Goal: Information Seeking & Learning: Learn about a topic

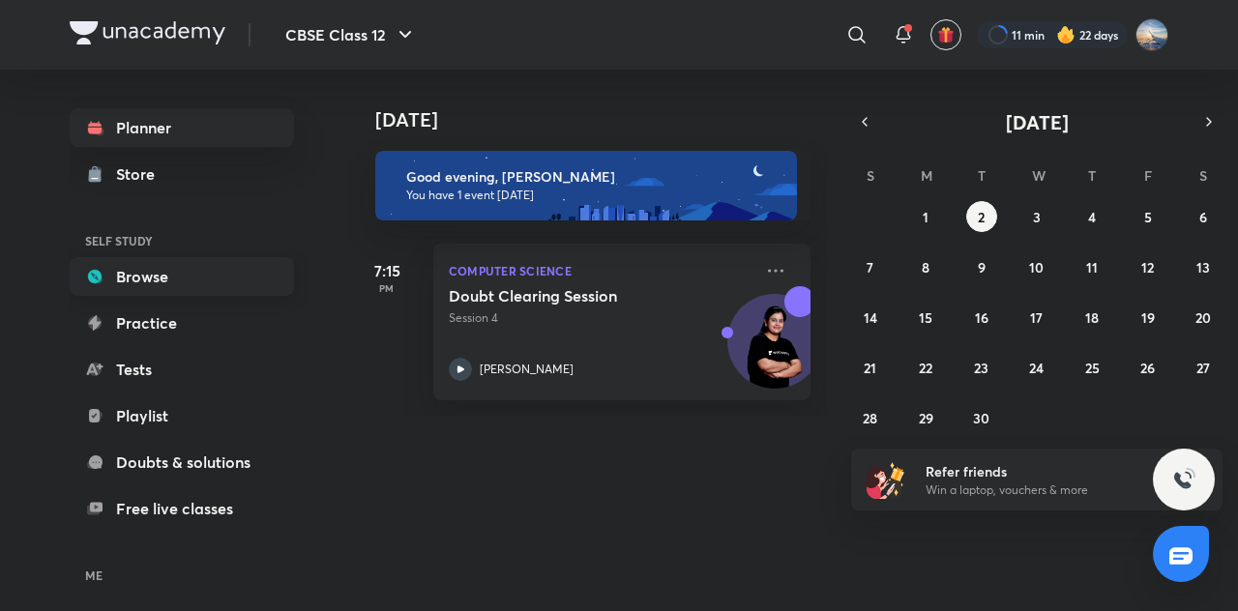
click at [172, 281] on link "Browse" at bounding box center [182, 276] width 224 height 39
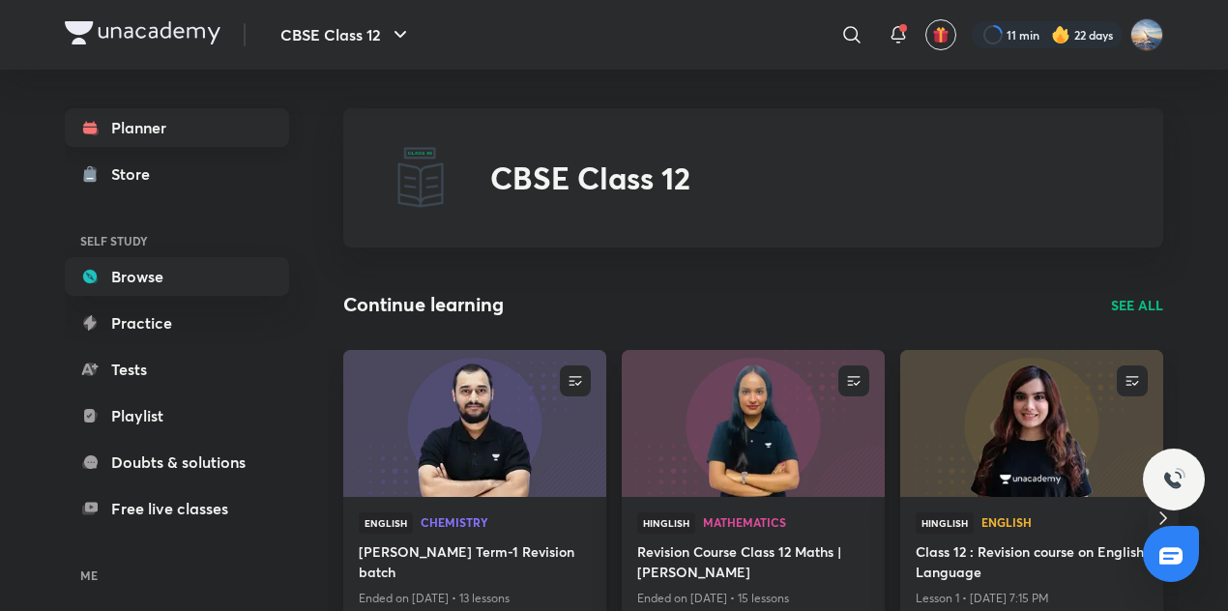
click at [154, 132] on link "Planner" at bounding box center [177, 127] width 224 height 39
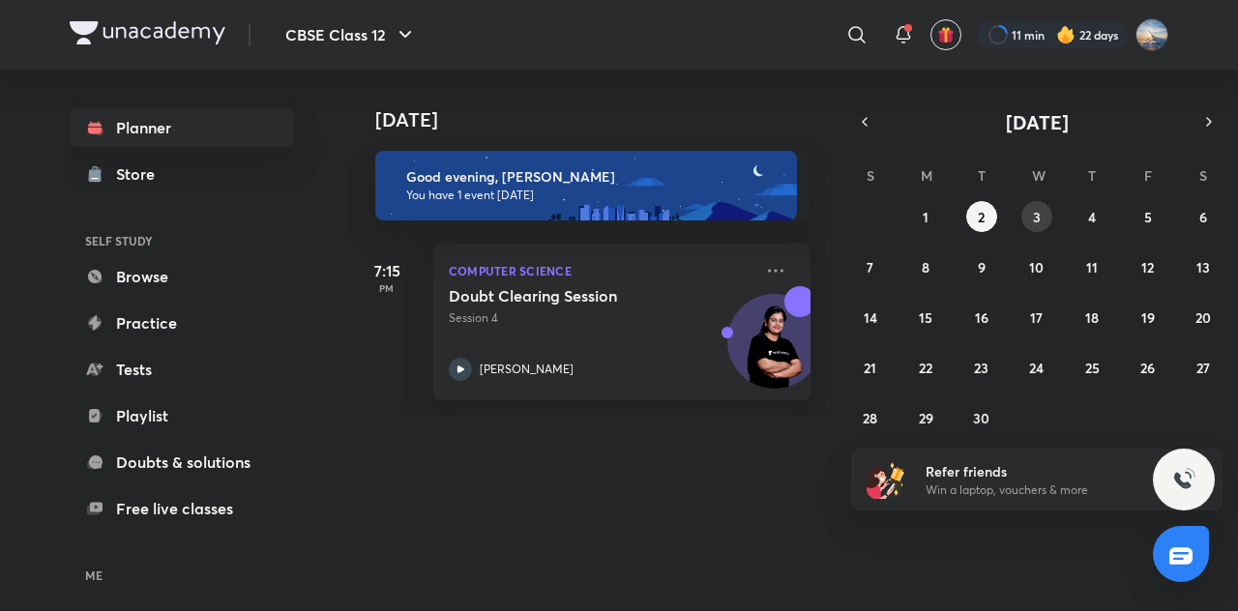
click at [1039, 215] on abbr "3" at bounding box center [1037, 217] width 8 height 18
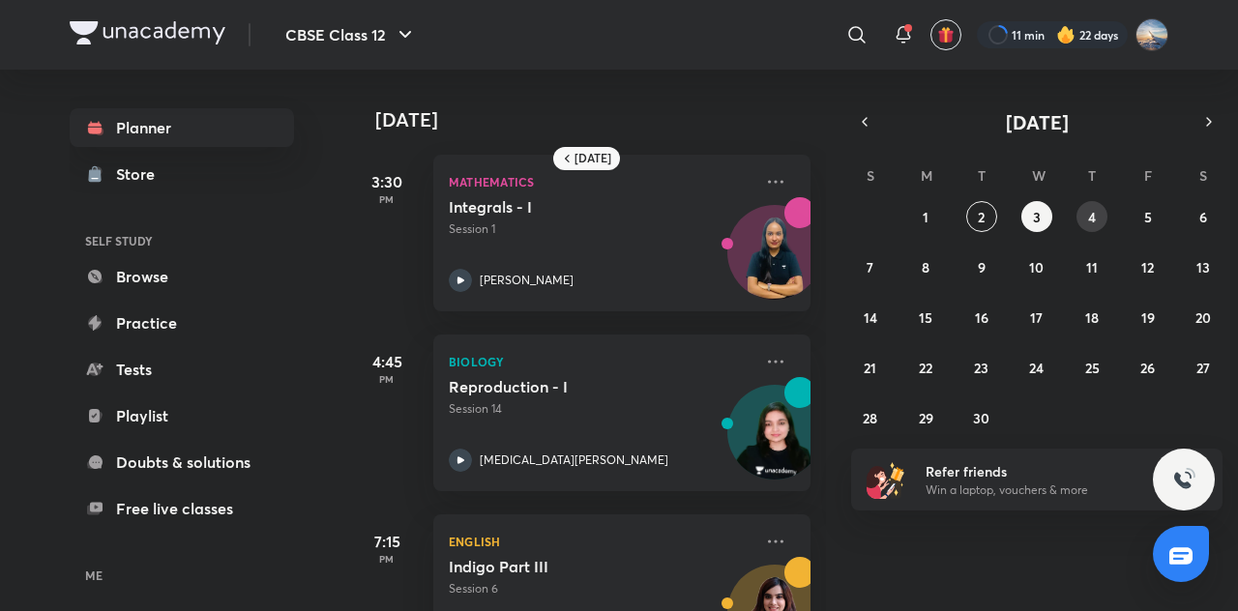
click at [1079, 210] on button "4" at bounding box center [1091, 216] width 31 height 31
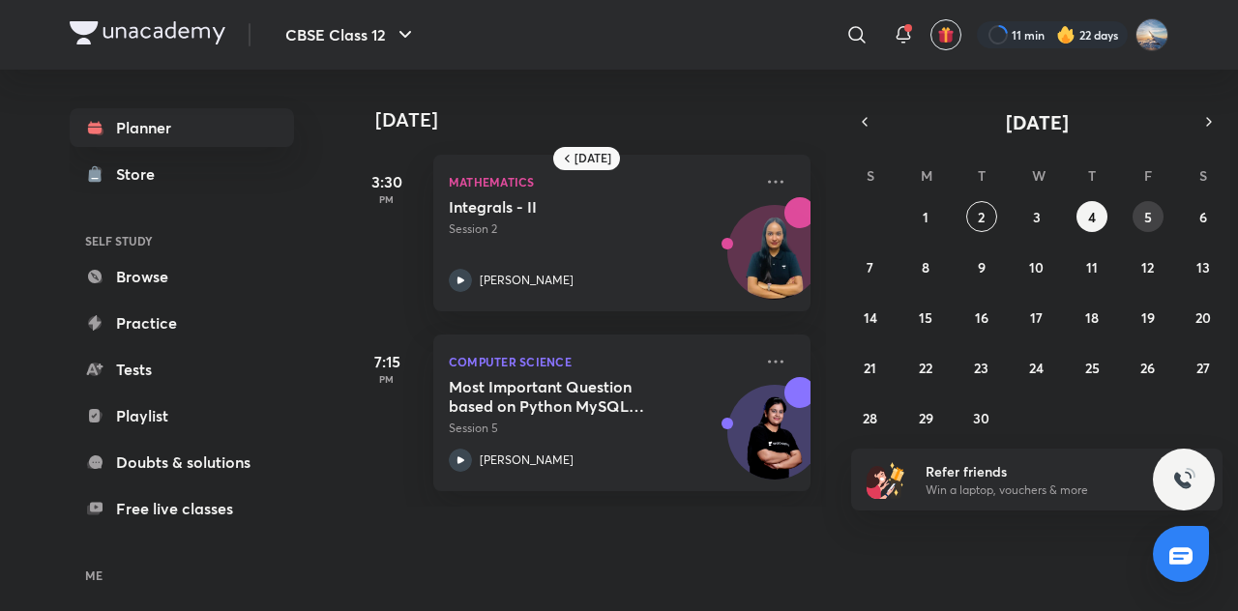
click at [1158, 209] on button "5" at bounding box center [1148, 216] width 31 height 31
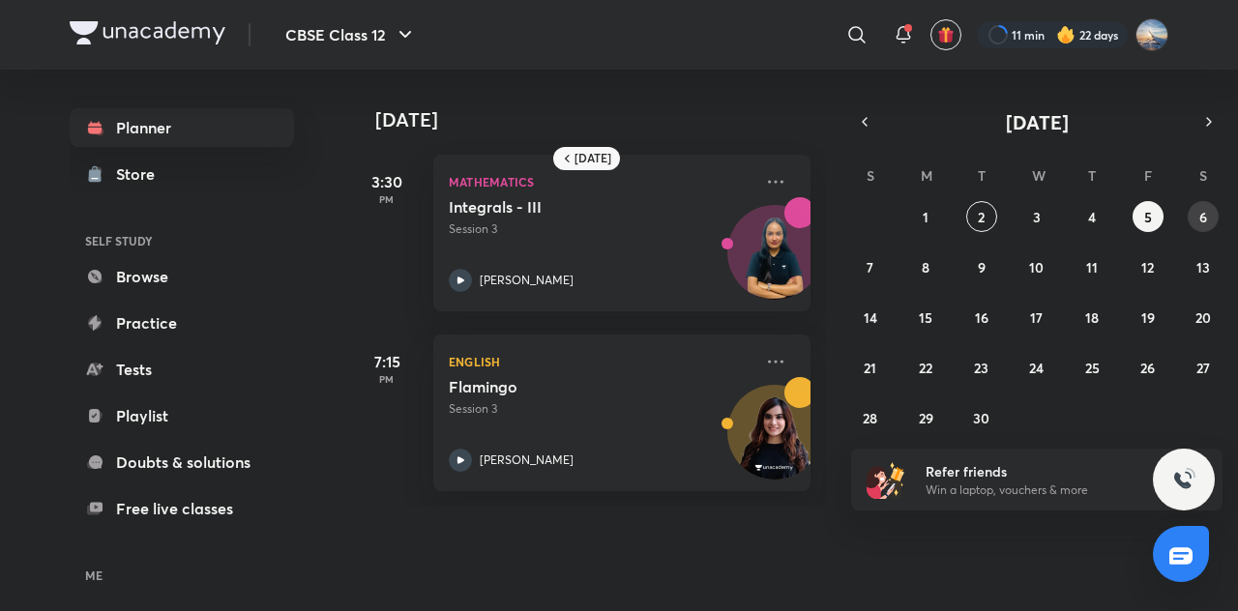
click at [1199, 213] on abbr "6" at bounding box center [1203, 217] width 8 height 18
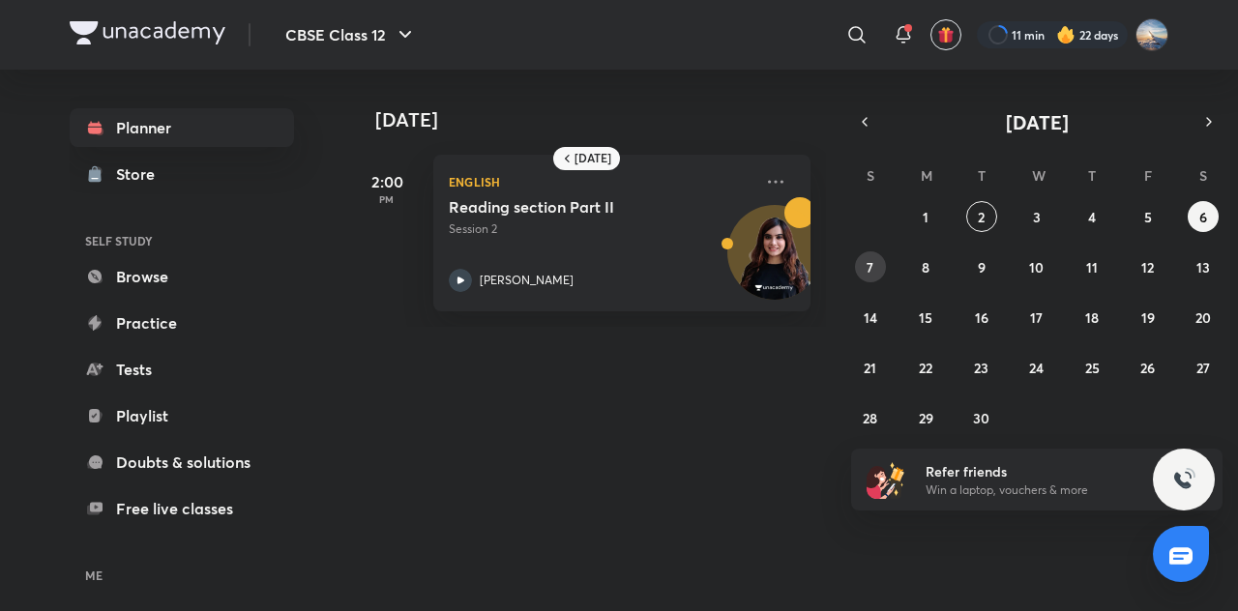
click at [863, 271] on button "7" at bounding box center [870, 266] width 31 height 31
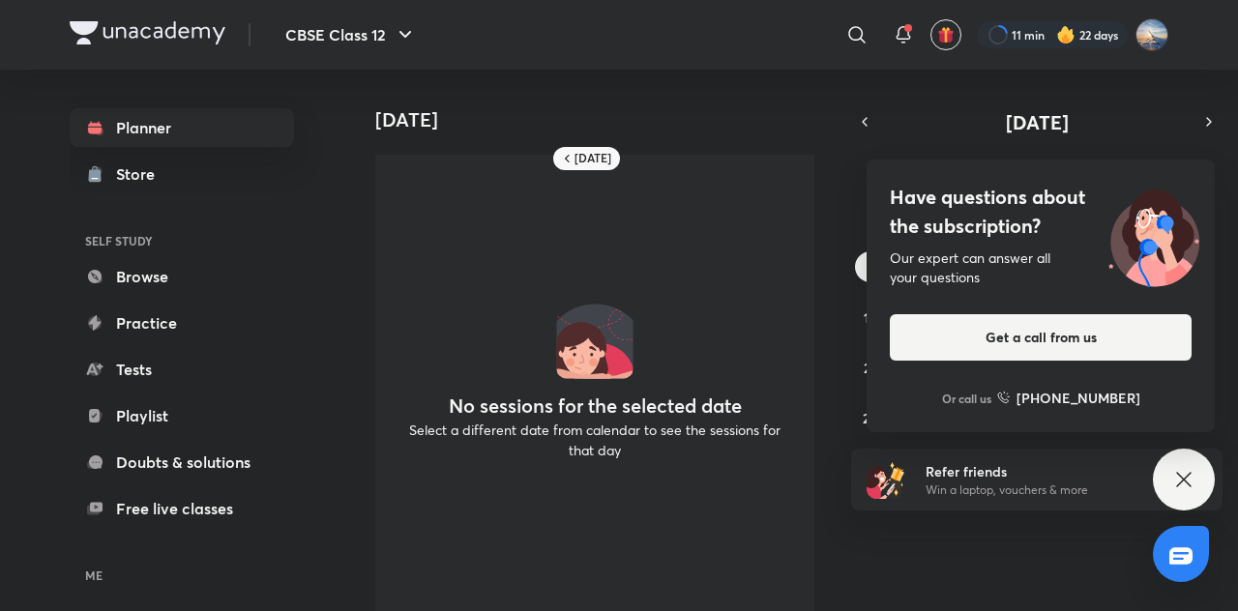
click at [1190, 473] on icon at bounding box center [1183, 479] width 15 height 15
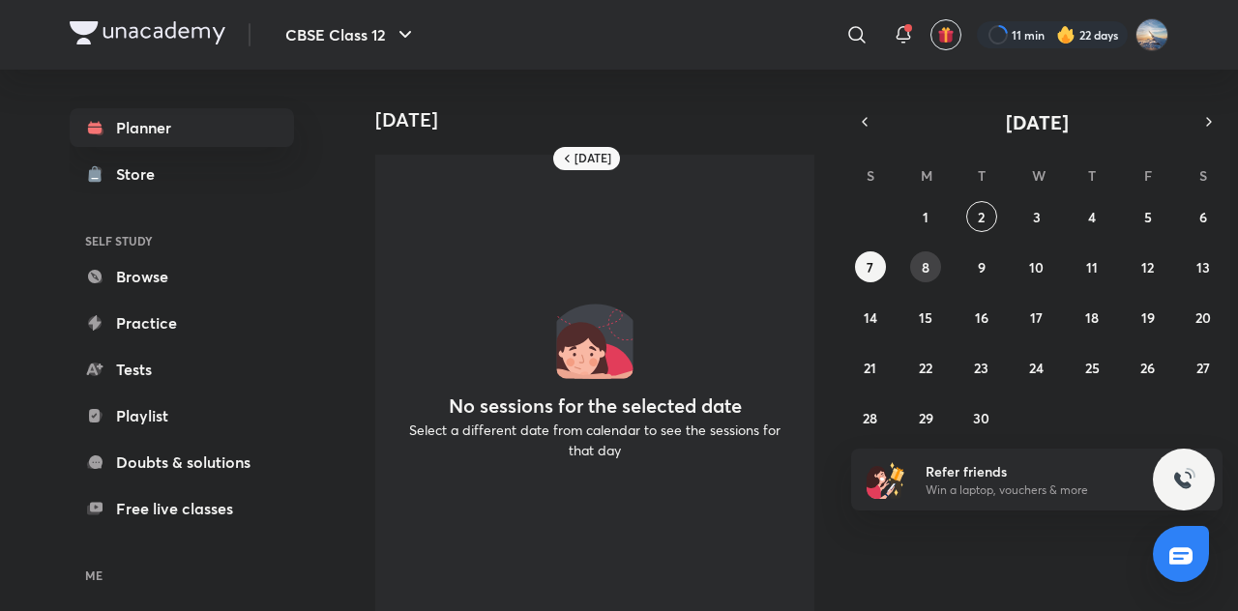
click at [927, 273] on abbr "8" at bounding box center [926, 267] width 8 height 18
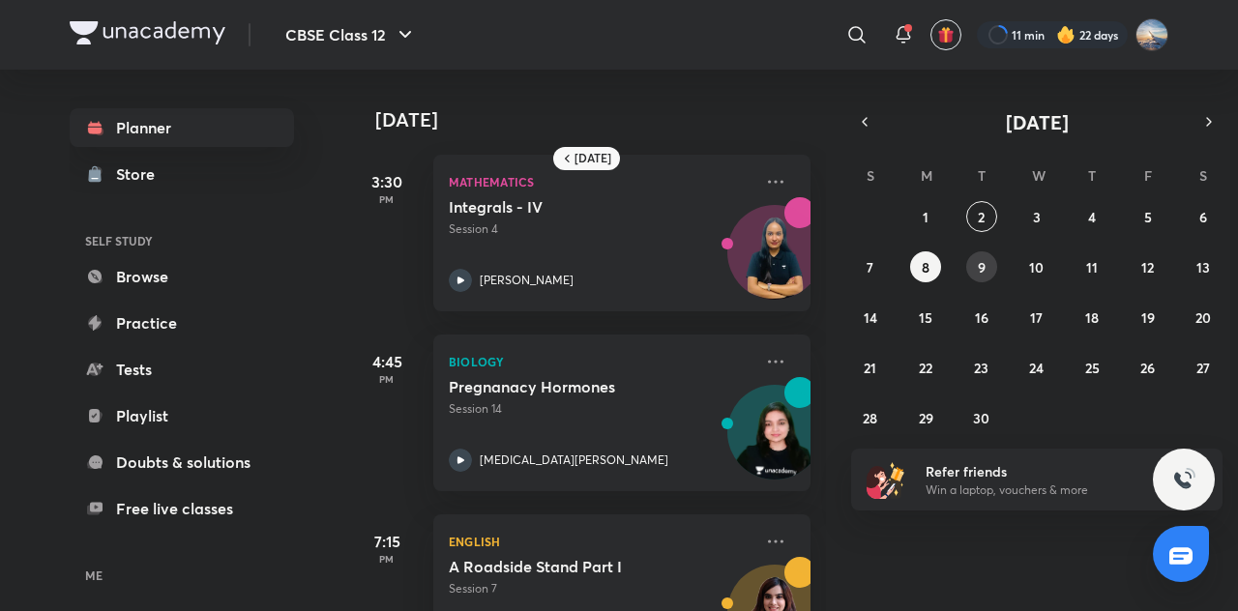
click at [978, 260] on abbr "9" at bounding box center [982, 267] width 8 height 18
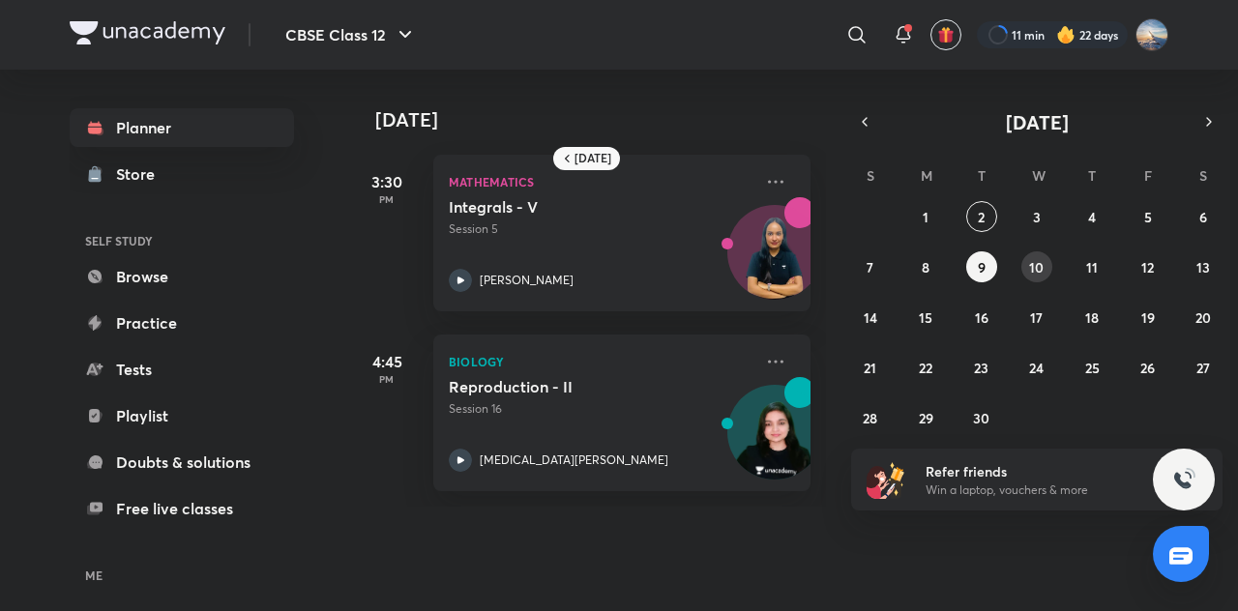
click at [1027, 256] on button "10" at bounding box center [1036, 266] width 31 height 31
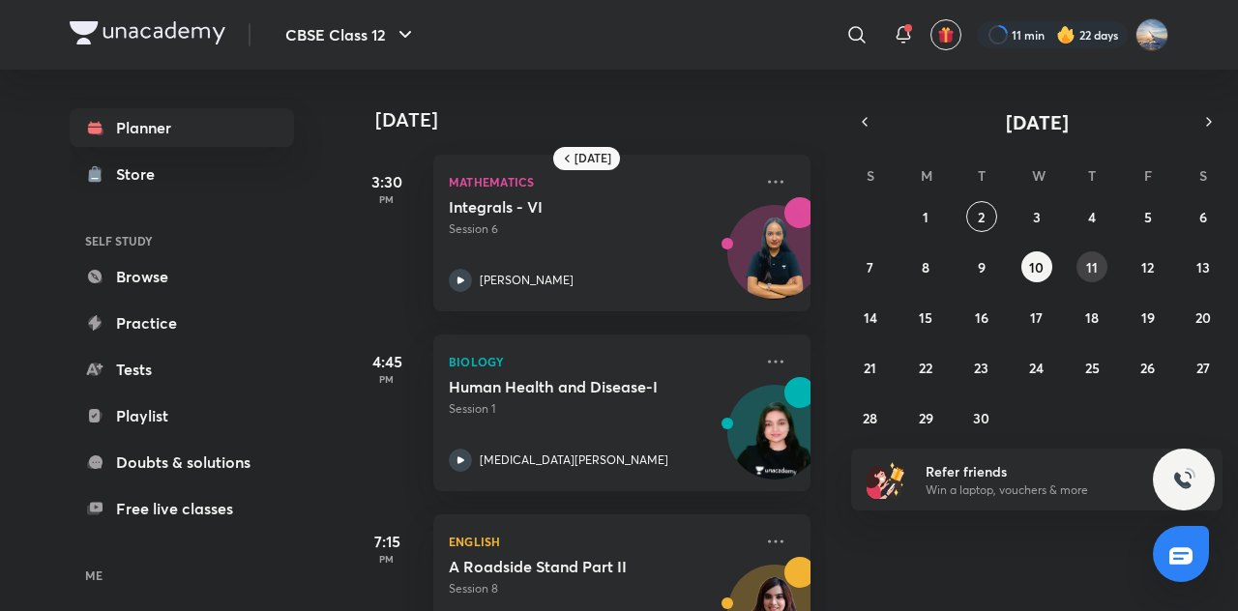
click at [1081, 257] on button "11" at bounding box center [1091, 266] width 31 height 31
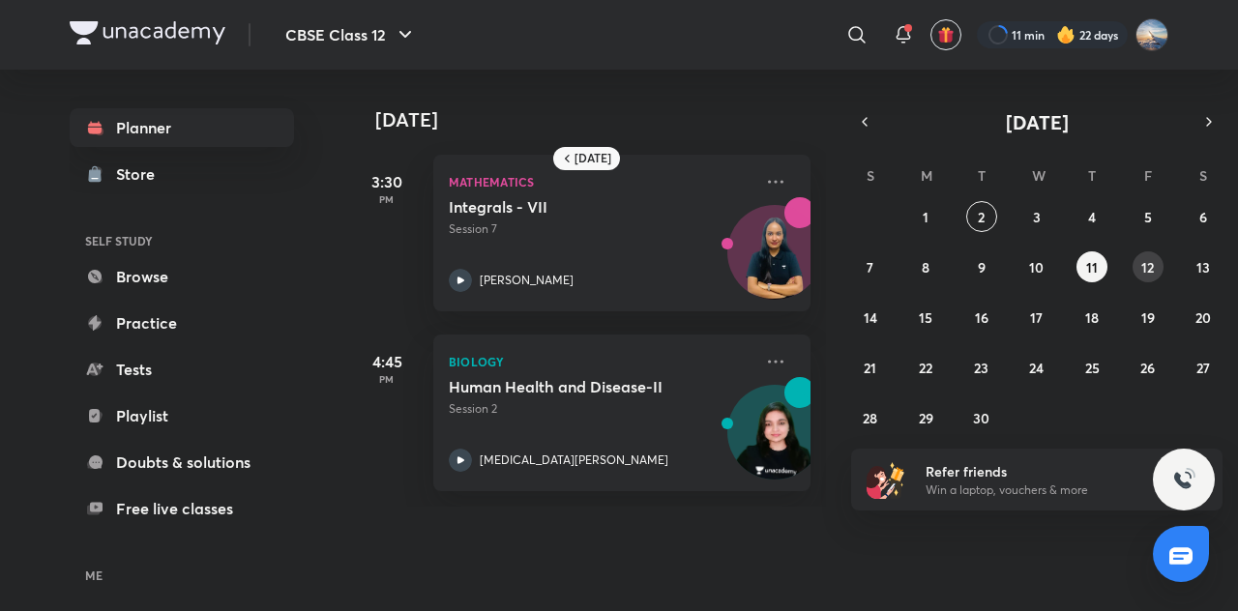
click at [1145, 265] on abbr "12" at bounding box center [1147, 267] width 13 height 18
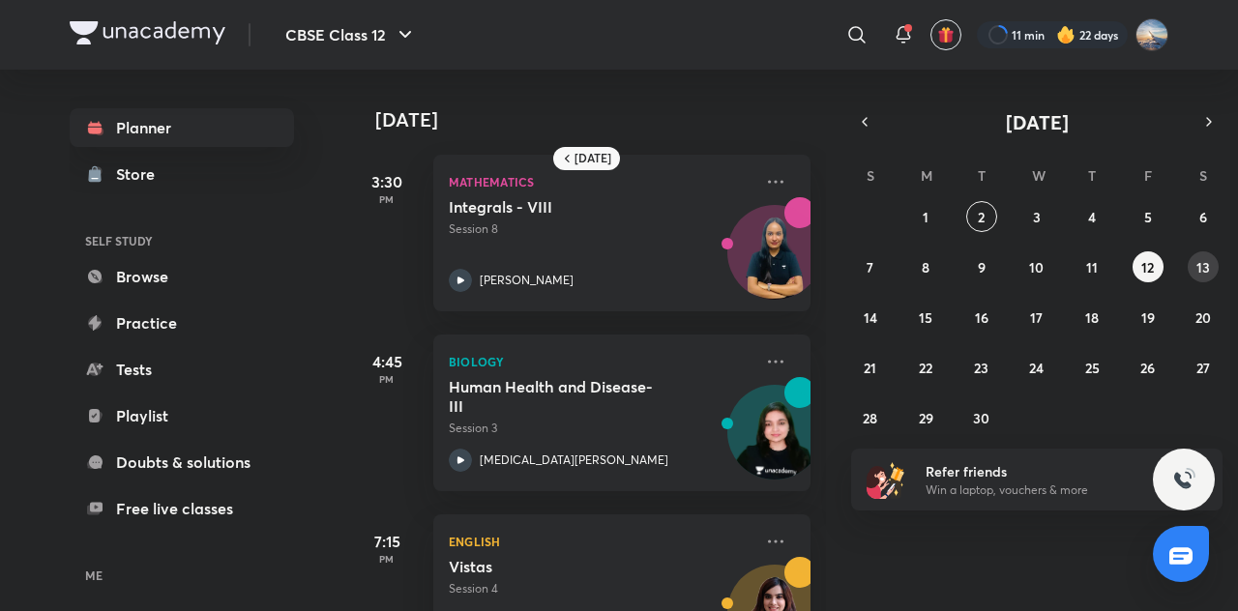
click at [1202, 278] on button "13" at bounding box center [1203, 266] width 31 height 31
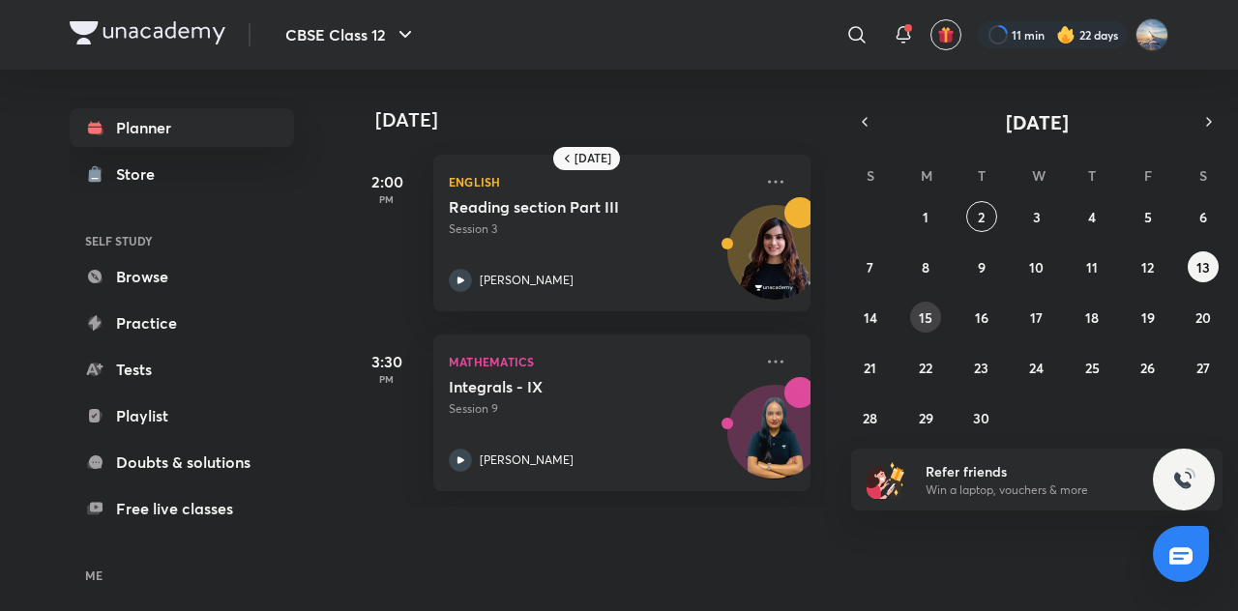
click at [930, 326] on button "15" at bounding box center [925, 317] width 31 height 31
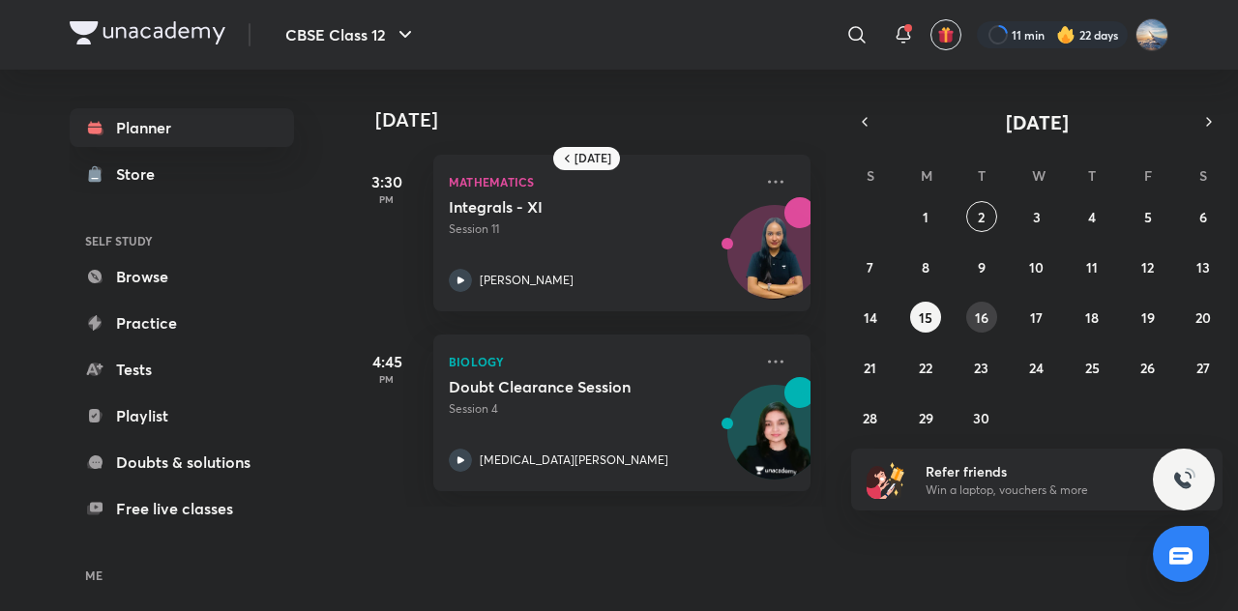
click at [976, 318] on abbr "16" at bounding box center [982, 318] width 14 height 18
click at [1029, 312] on button "17" at bounding box center [1036, 317] width 31 height 31
click at [1093, 311] on abbr "18" at bounding box center [1092, 318] width 14 height 18
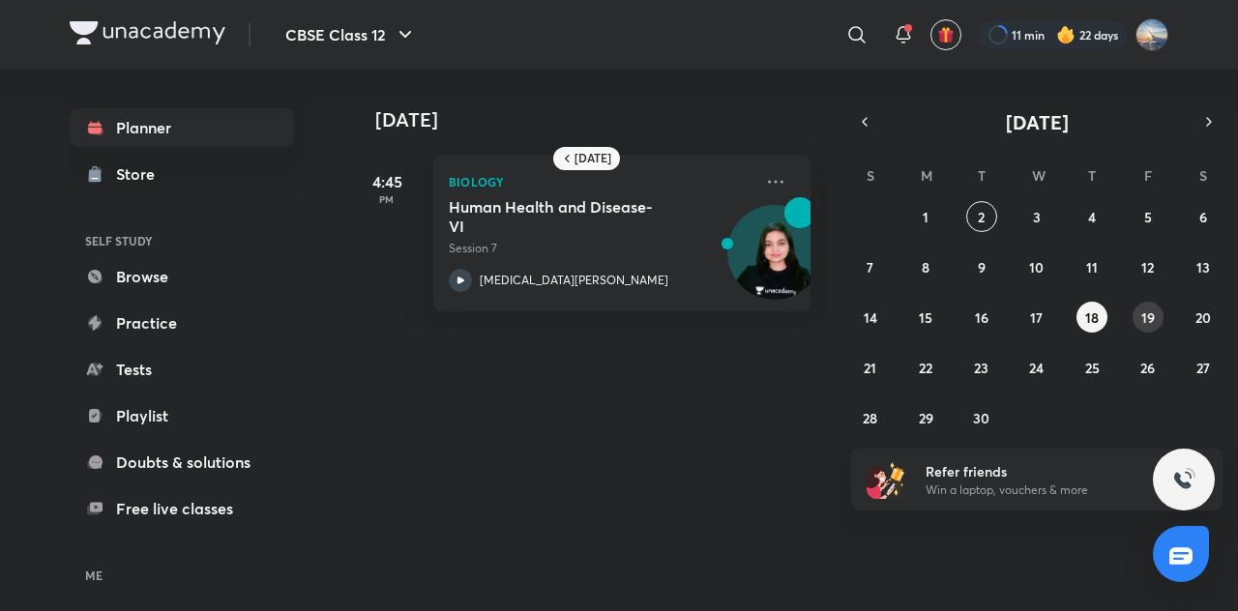
click at [1139, 313] on button "19" at bounding box center [1148, 317] width 31 height 31
click at [1193, 309] on button "20" at bounding box center [1203, 317] width 31 height 31
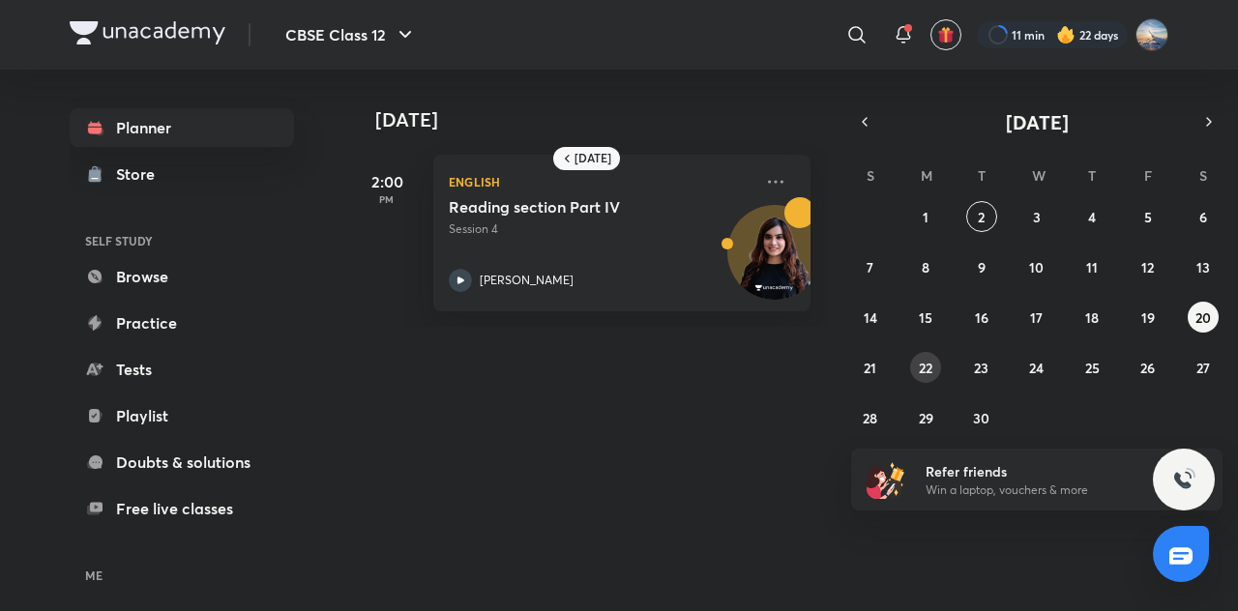
click at [930, 372] on abbr "22" at bounding box center [926, 368] width 14 height 18
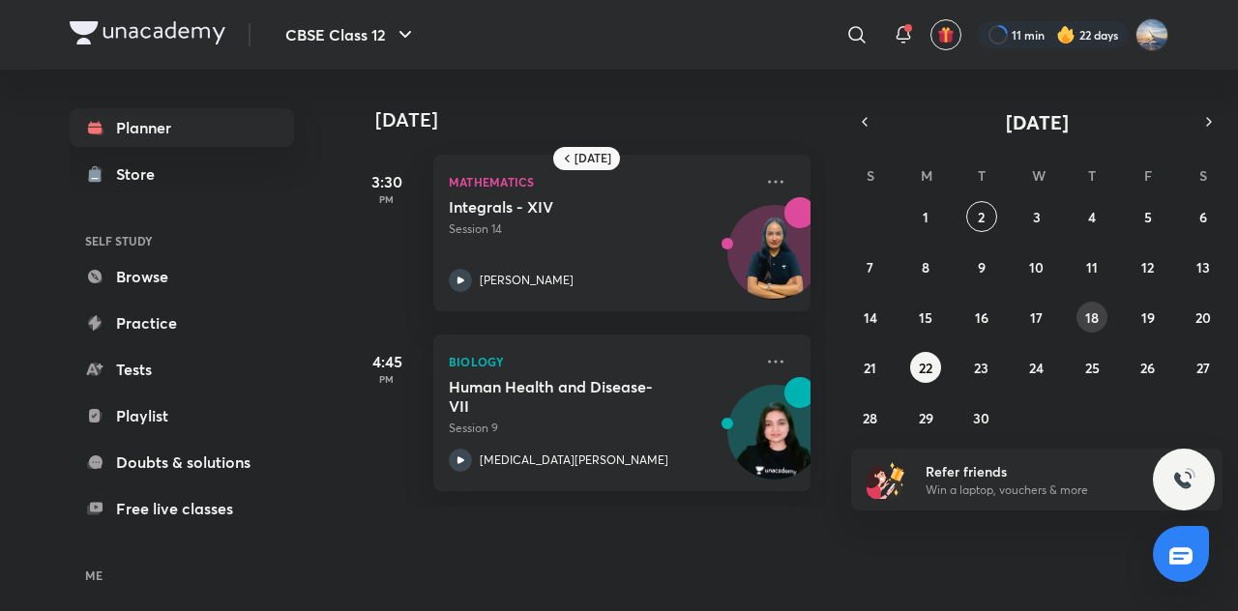
click at [1095, 319] on abbr "18" at bounding box center [1092, 318] width 14 height 18
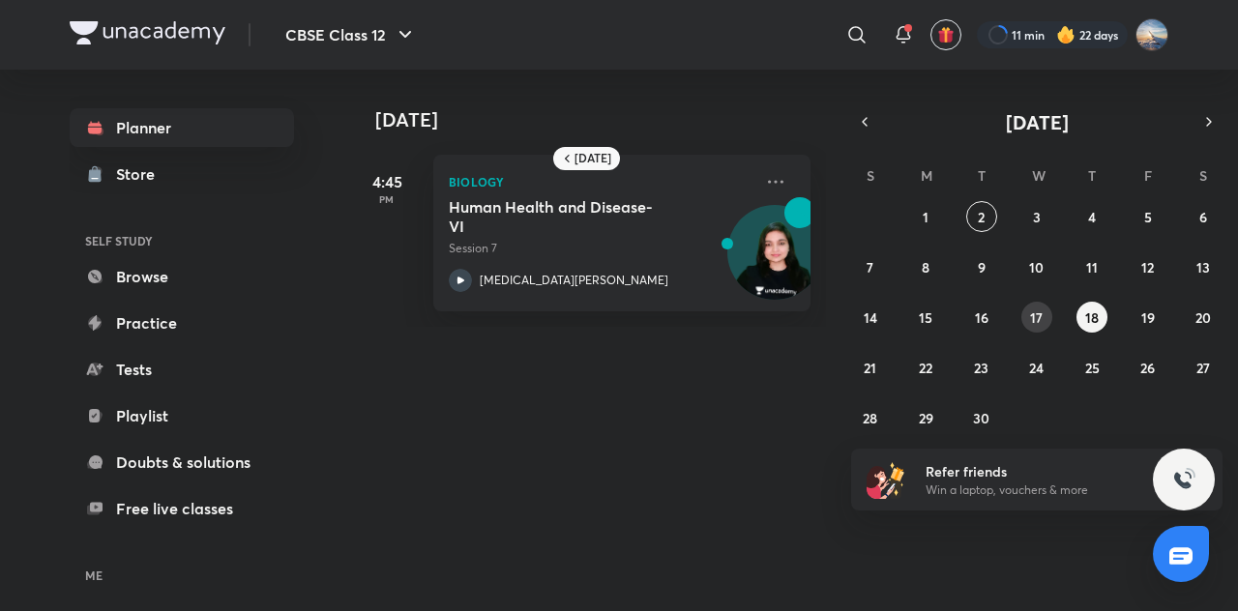
click at [1042, 312] on abbr "17" at bounding box center [1036, 318] width 13 height 18
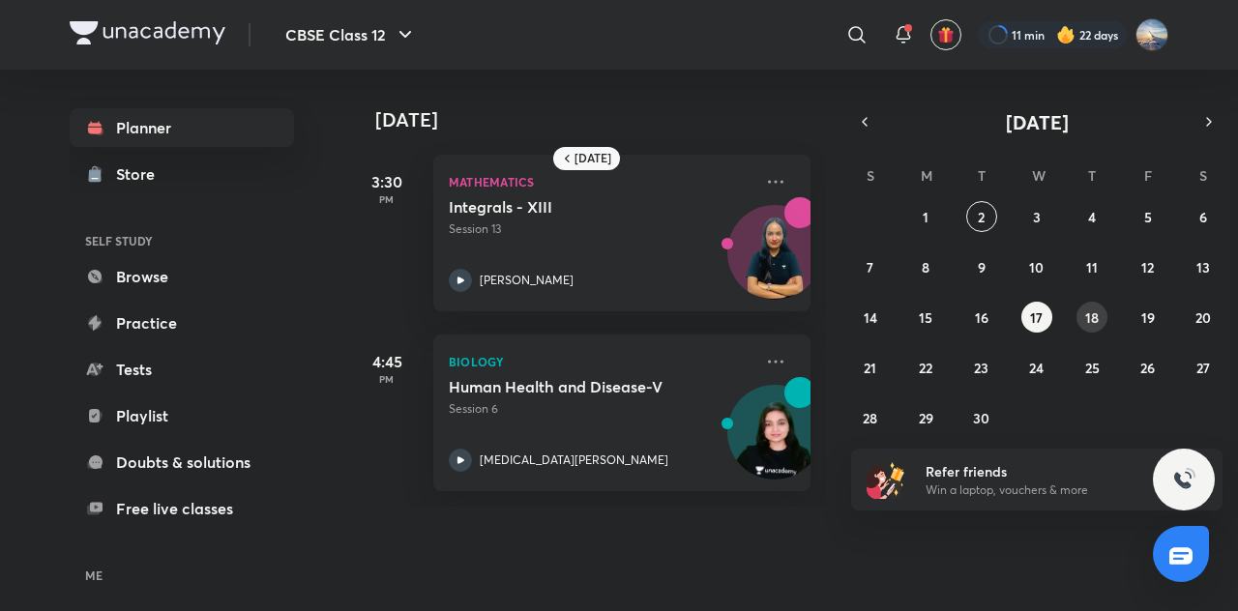
click at [1095, 313] on abbr "18" at bounding box center [1092, 318] width 14 height 18
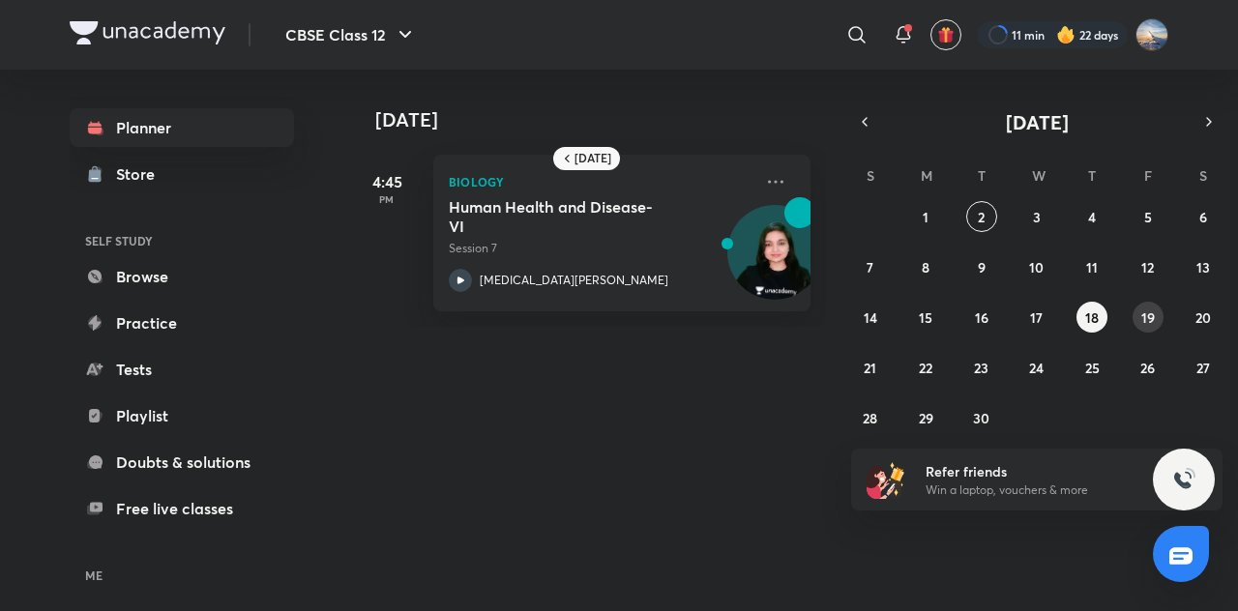
click at [1146, 303] on button "19" at bounding box center [1148, 317] width 31 height 31
click at [1192, 310] on button "20" at bounding box center [1203, 317] width 31 height 31
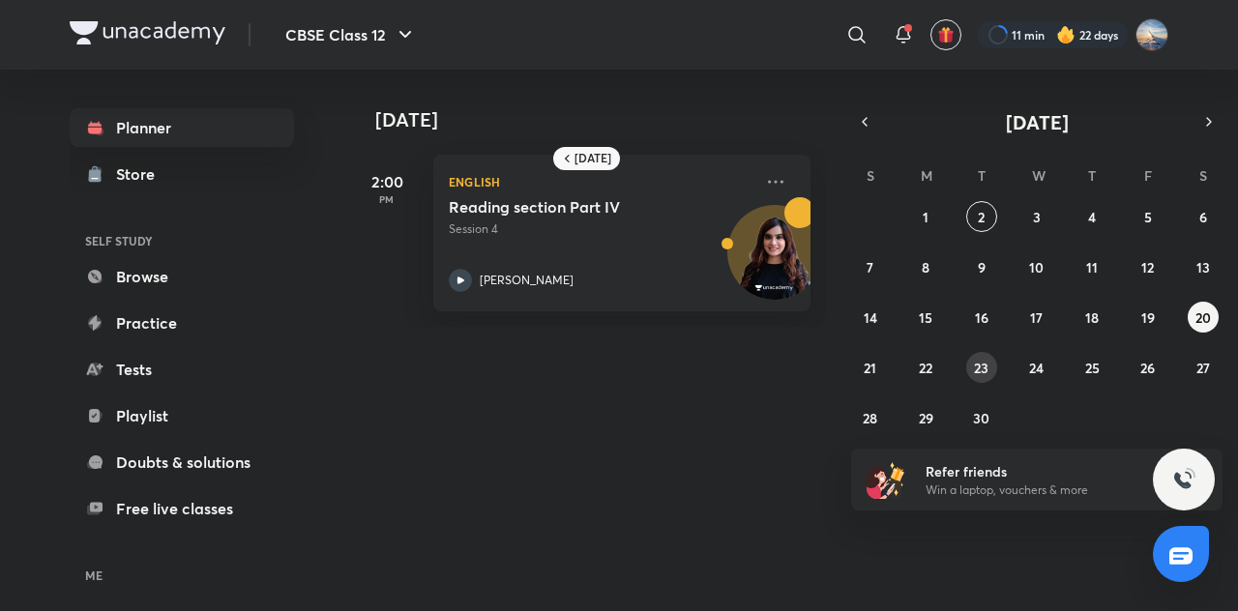
click at [986, 370] on abbr "23" at bounding box center [981, 368] width 15 height 18
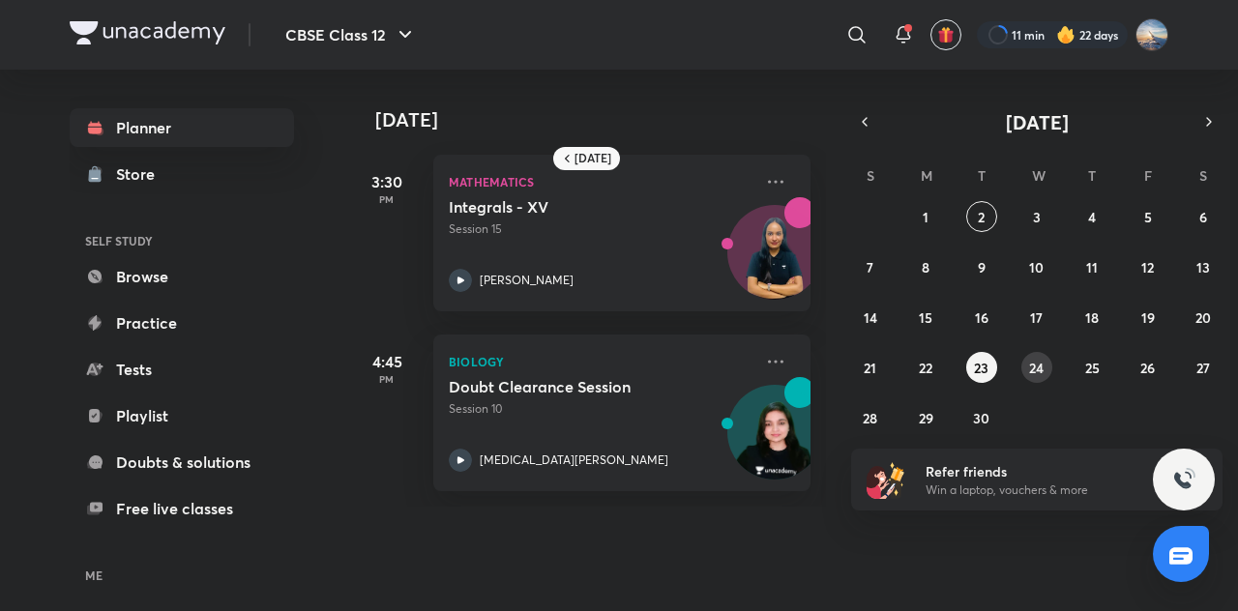
click at [1029, 368] on abbr "24" at bounding box center [1036, 368] width 15 height 18
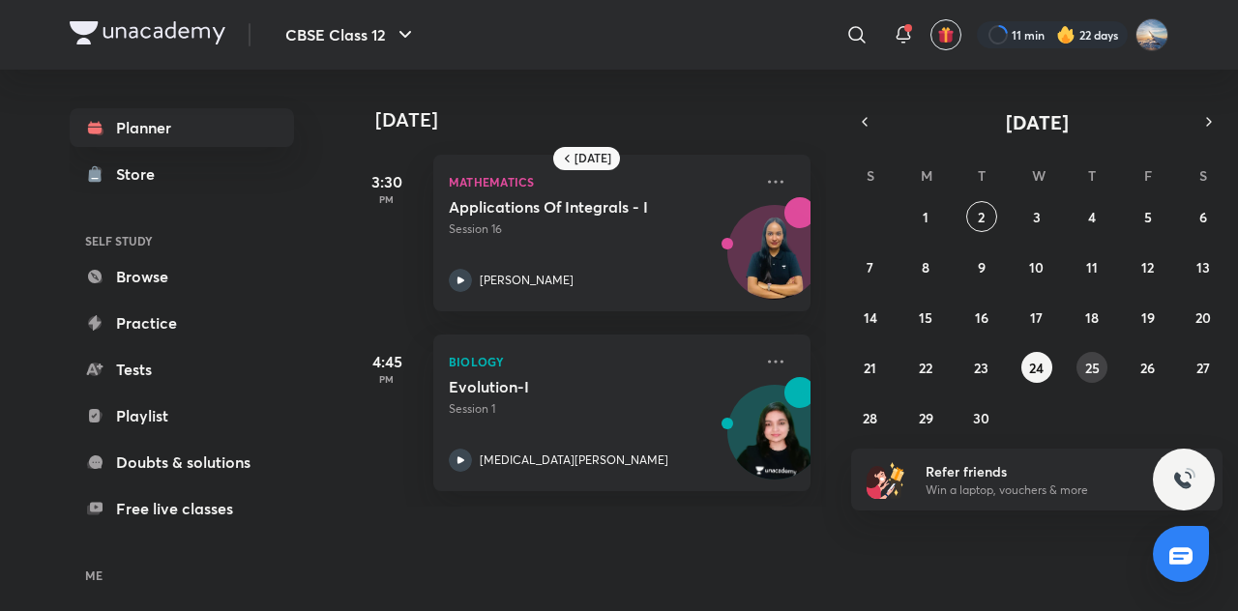
click at [1093, 363] on abbr "25" at bounding box center [1092, 368] width 15 height 18
click at [1145, 363] on abbr "26" at bounding box center [1147, 368] width 15 height 18
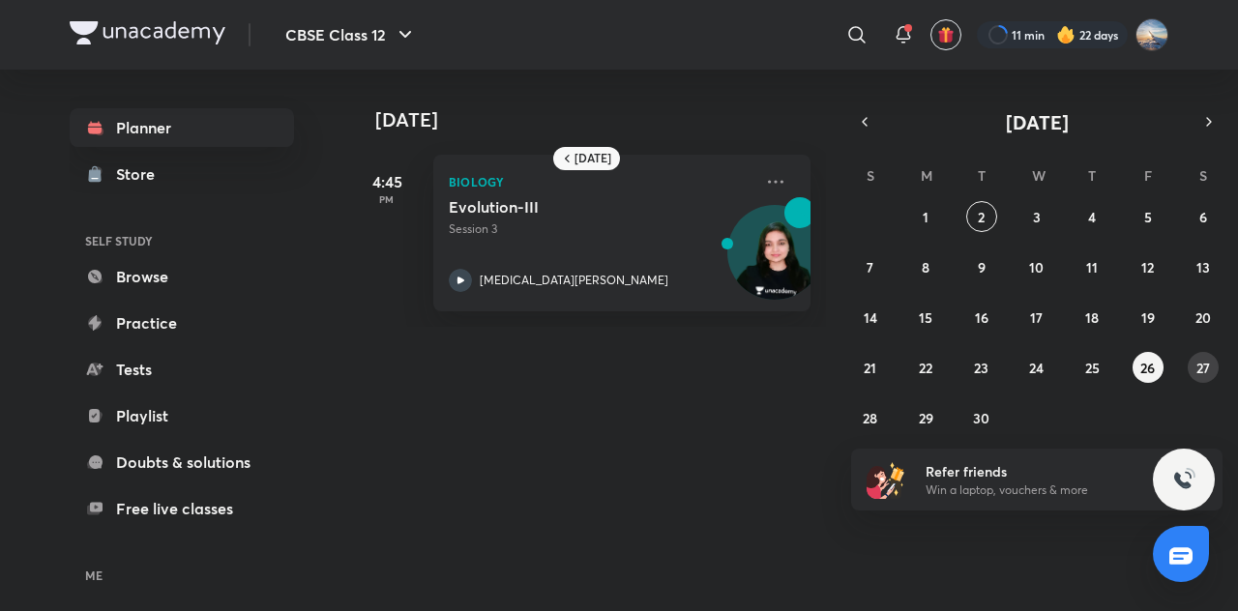
click at [1200, 363] on abbr "27" at bounding box center [1203, 368] width 14 height 18
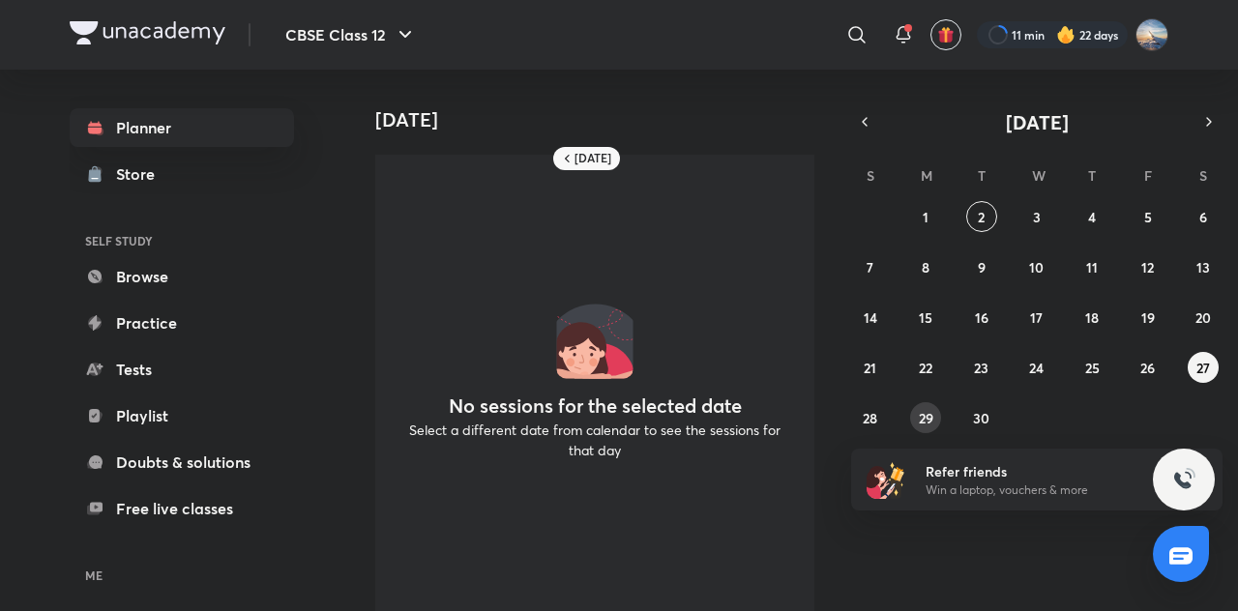
click at [923, 414] on abbr "29" at bounding box center [926, 418] width 15 height 18
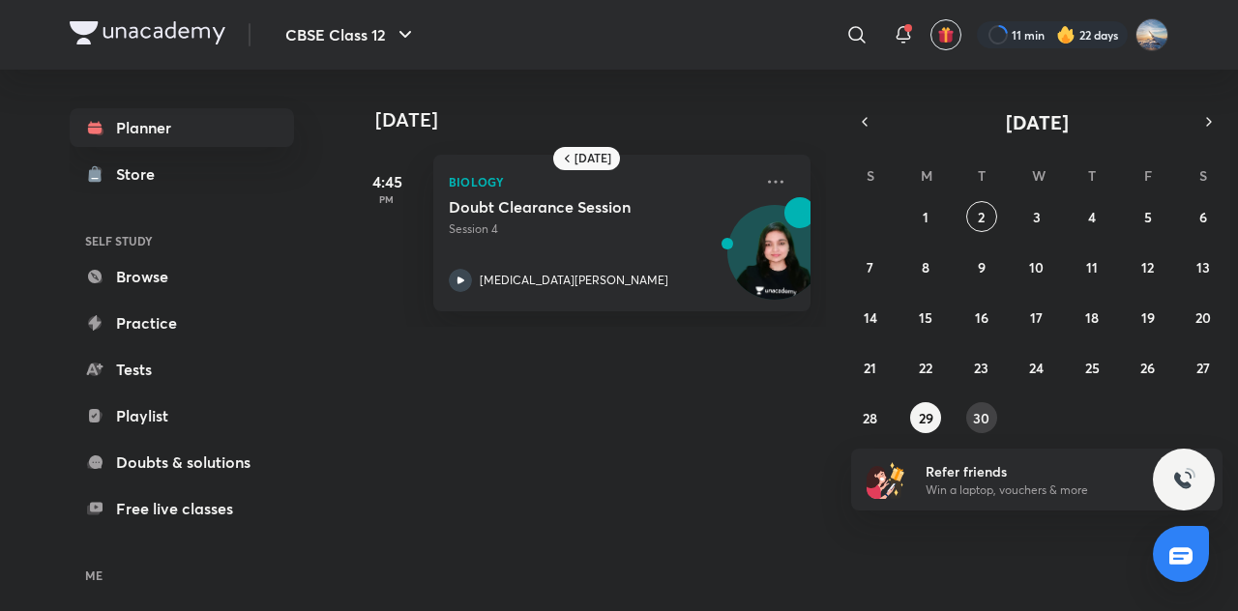
drag, startPoint x: 956, startPoint y: 417, endPoint x: 986, endPoint y: 417, distance: 30.9
click at [986, 417] on div "31 1 2 3 4 5 6 7 8 9 10 11 12 13 14 15 16 17 18 19 20 21 22 23 24 25 26 27 28 2…" at bounding box center [1036, 317] width 371 height 232
click at [986, 417] on abbr "30" at bounding box center [981, 418] width 16 height 18
click at [1087, 373] on abbr "25" at bounding box center [1092, 368] width 15 height 18
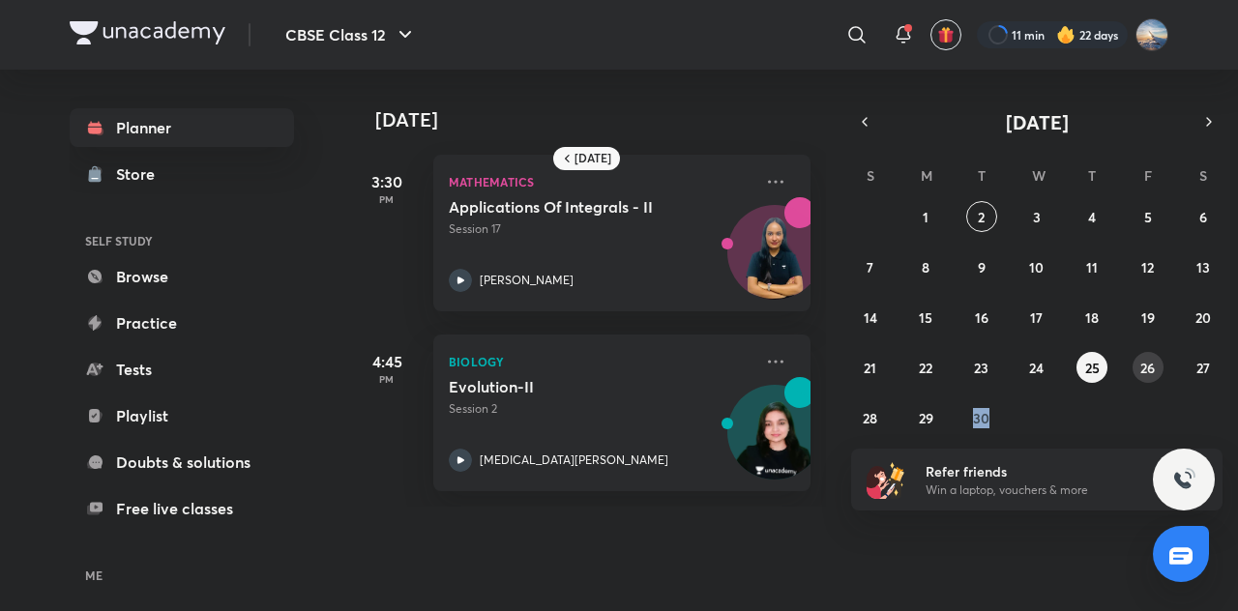
click at [1143, 374] on abbr "26" at bounding box center [1147, 368] width 15 height 18
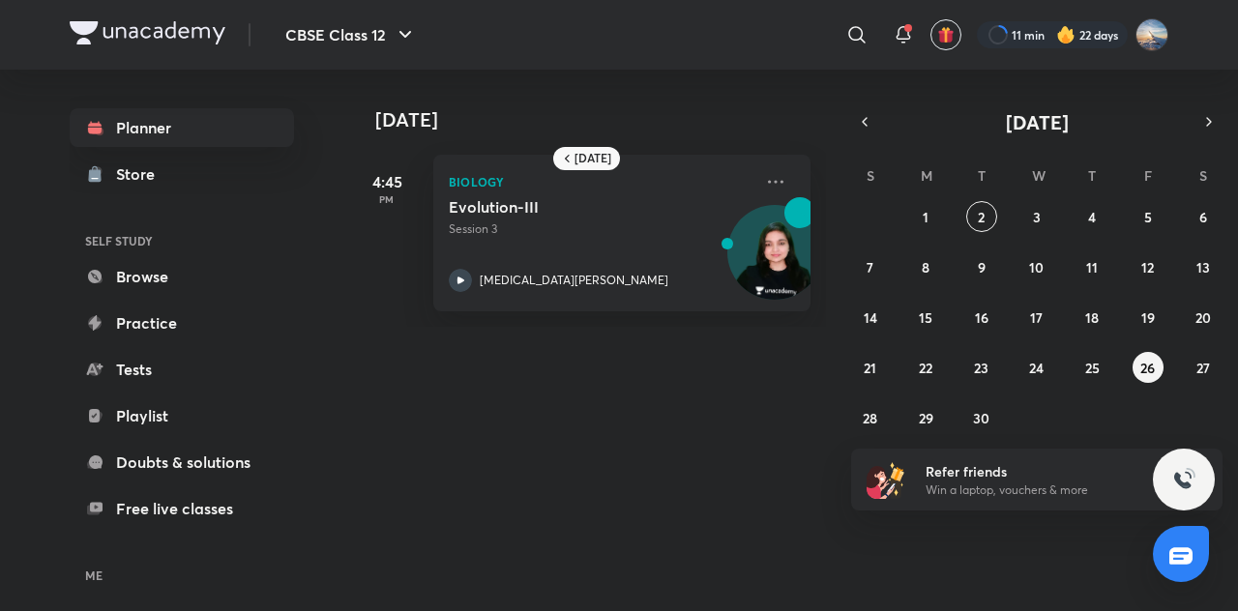
click at [1075, 372] on div "31 1 2 3 4 5 6 7 8 9 10 11 12 13 14 15 16 17 18 19 20 21 22 23 24 25 26 27 28 2…" at bounding box center [1036, 317] width 371 height 232
click at [1093, 372] on abbr "25" at bounding box center [1092, 368] width 15 height 18
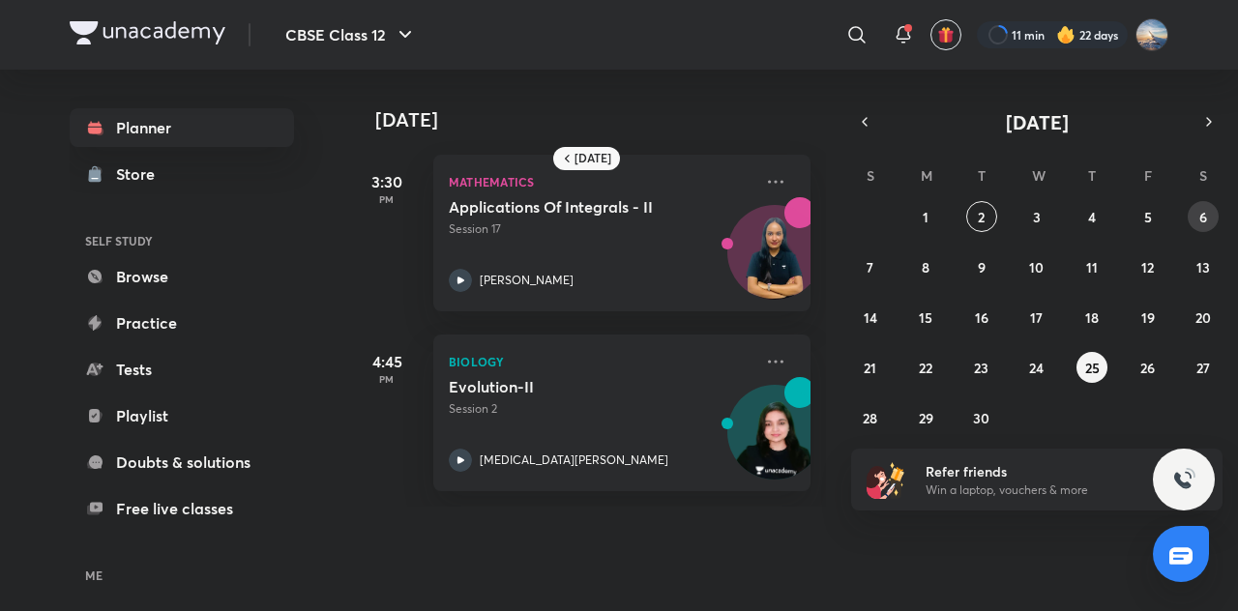
click at [1207, 215] on button "6" at bounding box center [1203, 216] width 31 height 31
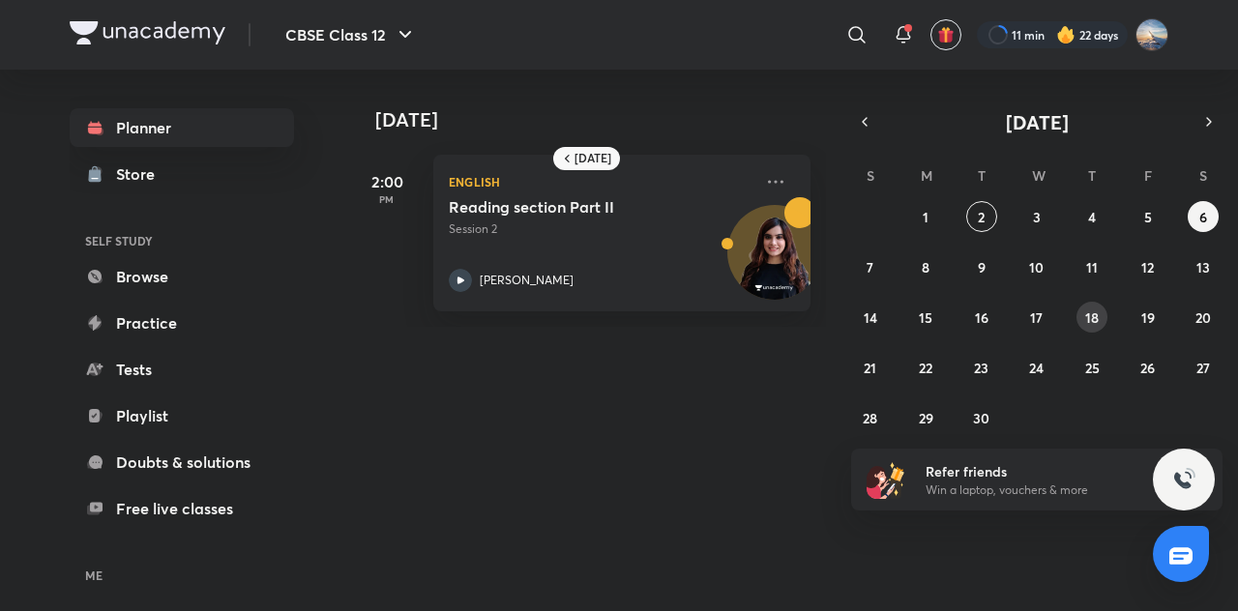
click at [1085, 309] on abbr "18" at bounding box center [1092, 318] width 14 height 18
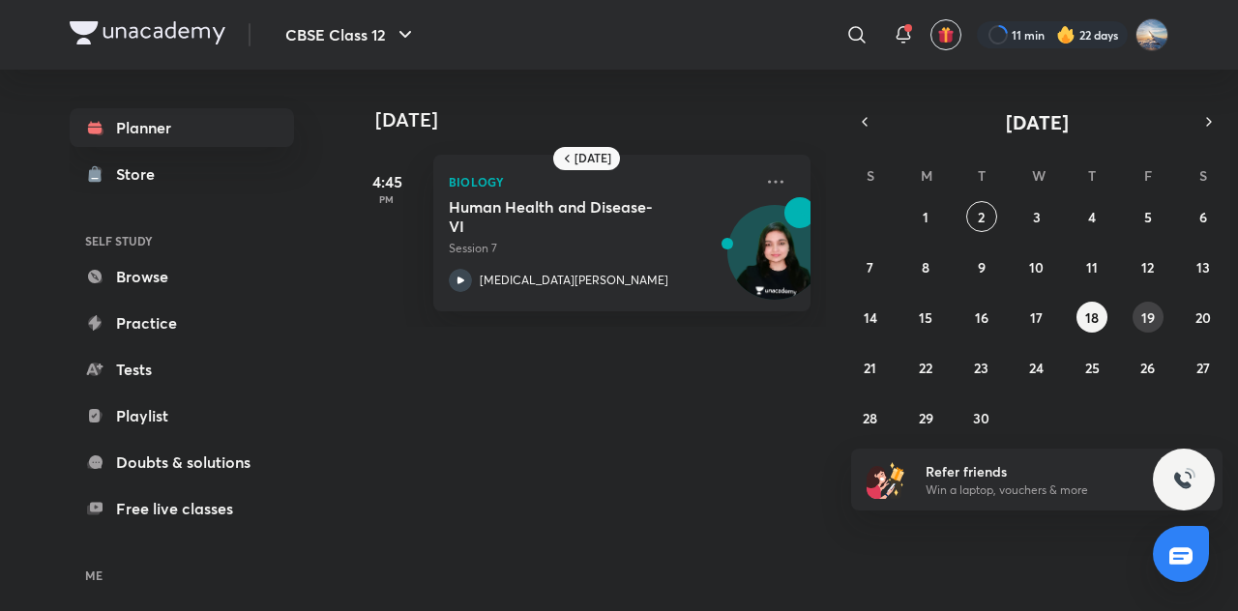
click at [1137, 310] on button "19" at bounding box center [1148, 317] width 31 height 31
click at [1218, 314] on button "20" at bounding box center [1203, 317] width 31 height 31
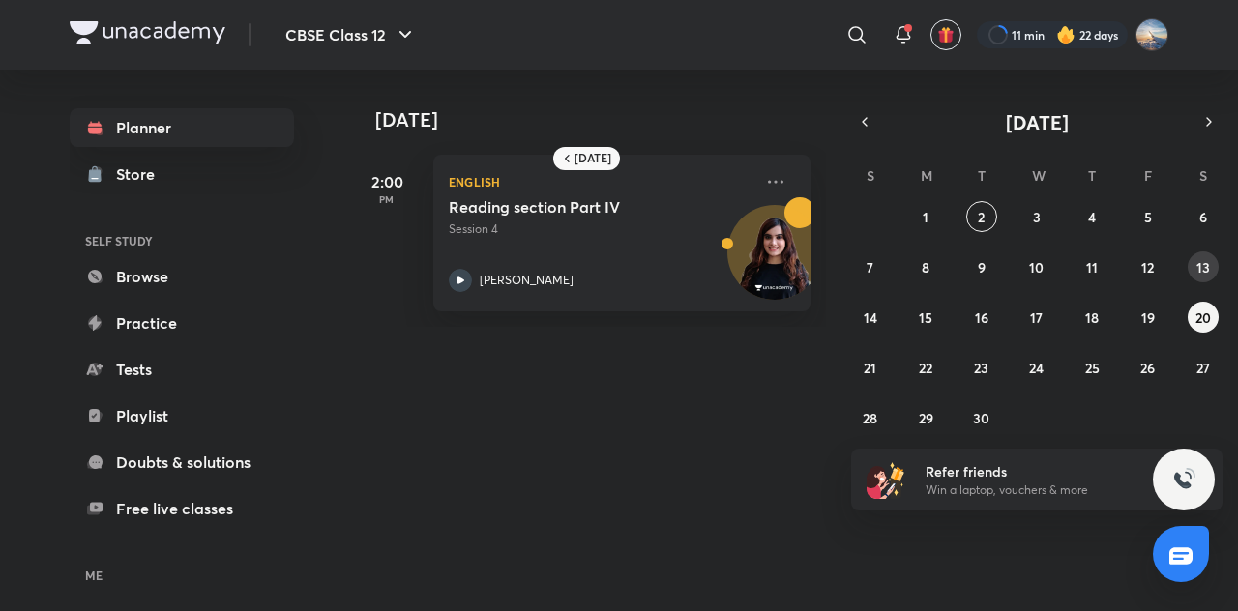
click at [1207, 258] on abbr "13" at bounding box center [1203, 267] width 14 height 18
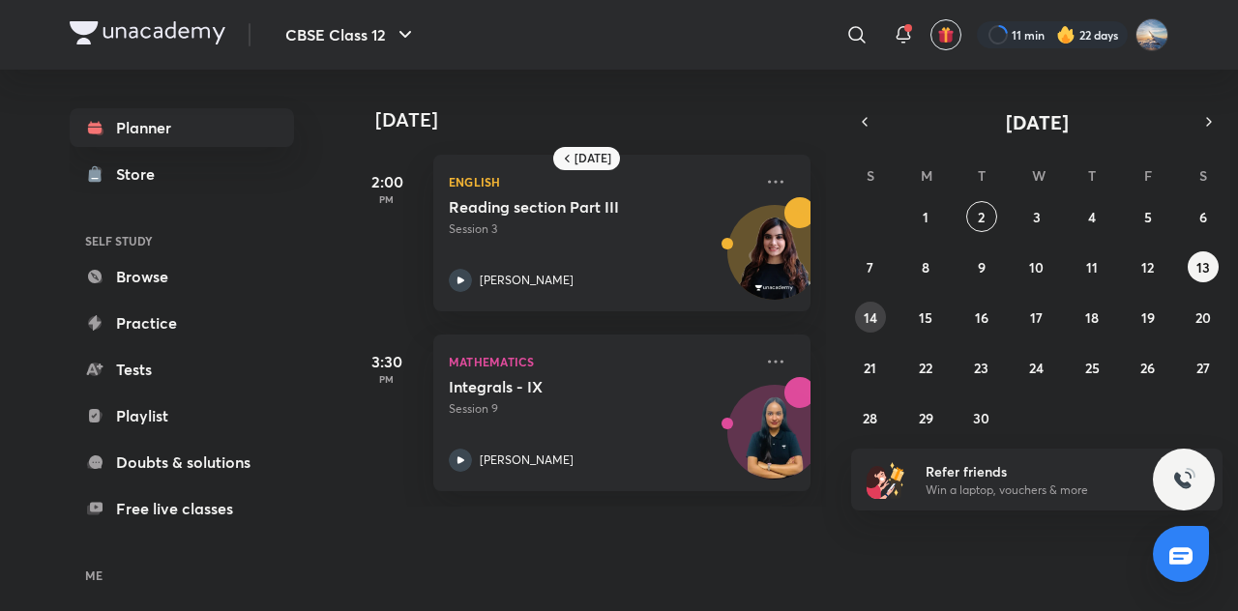
click at [865, 322] on abbr "14" at bounding box center [871, 318] width 14 height 18
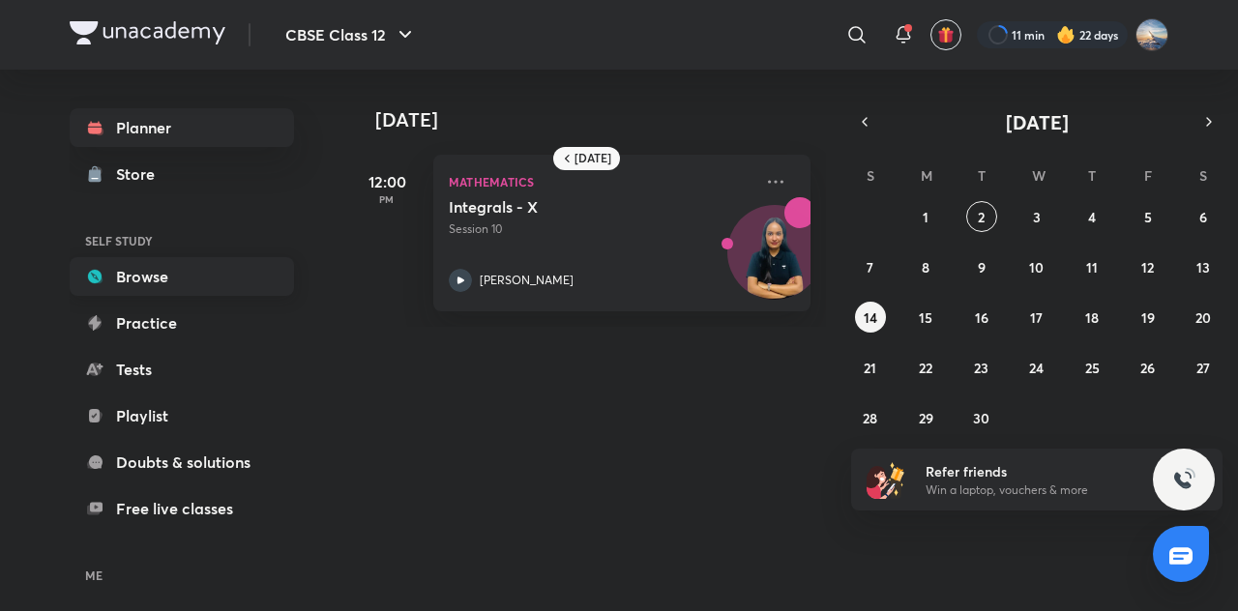
click at [228, 265] on link "Browse" at bounding box center [182, 276] width 224 height 39
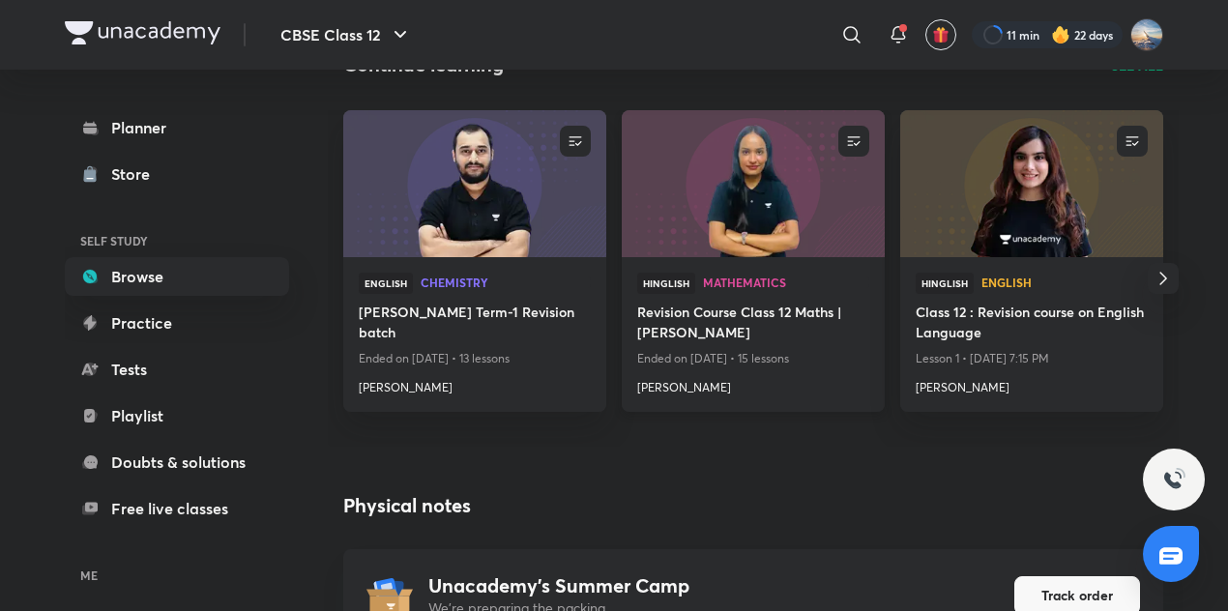
scroll to position [220, 0]
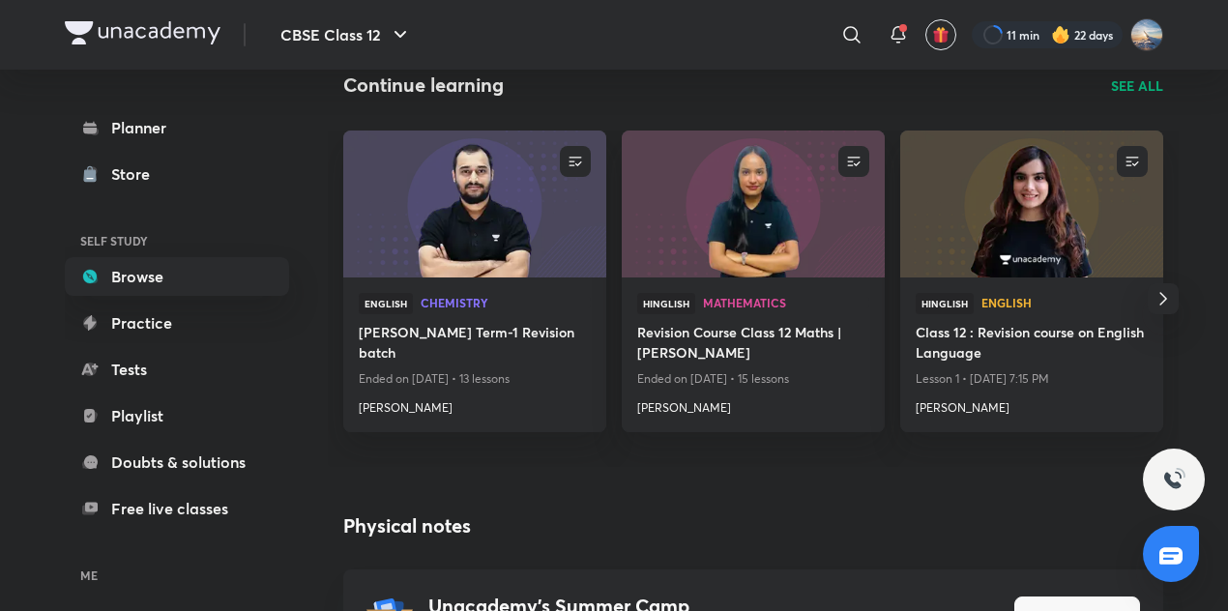
click at [1123, 86] on p "SEE ALL" at bounding box center [1137, 85] width 52 height 20
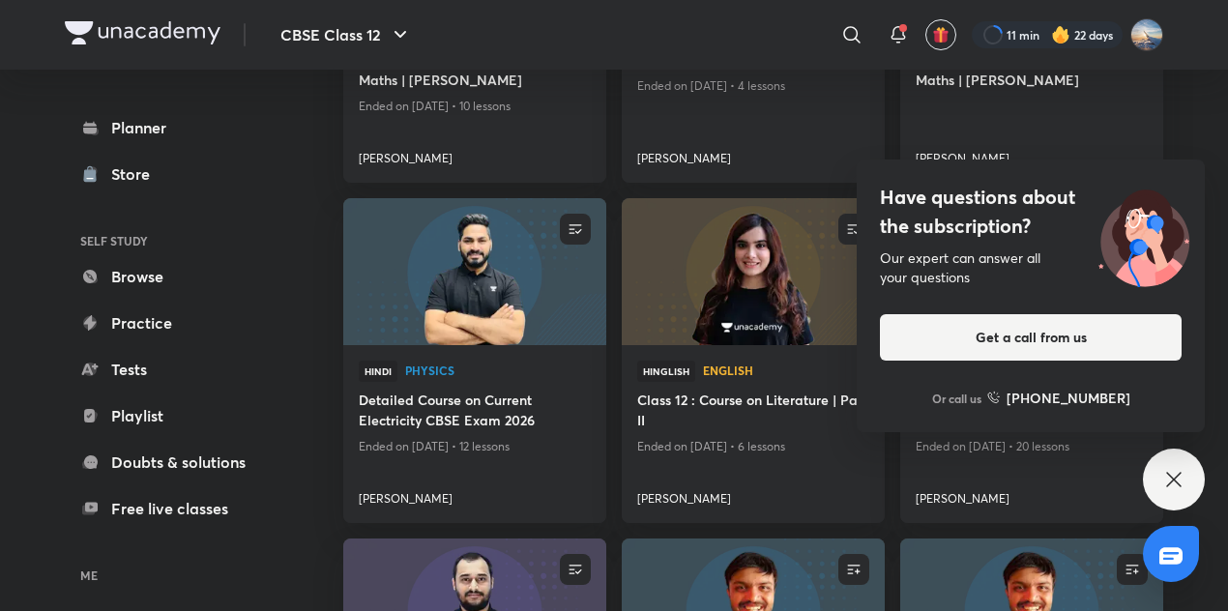
scroll to position [1553, 0]
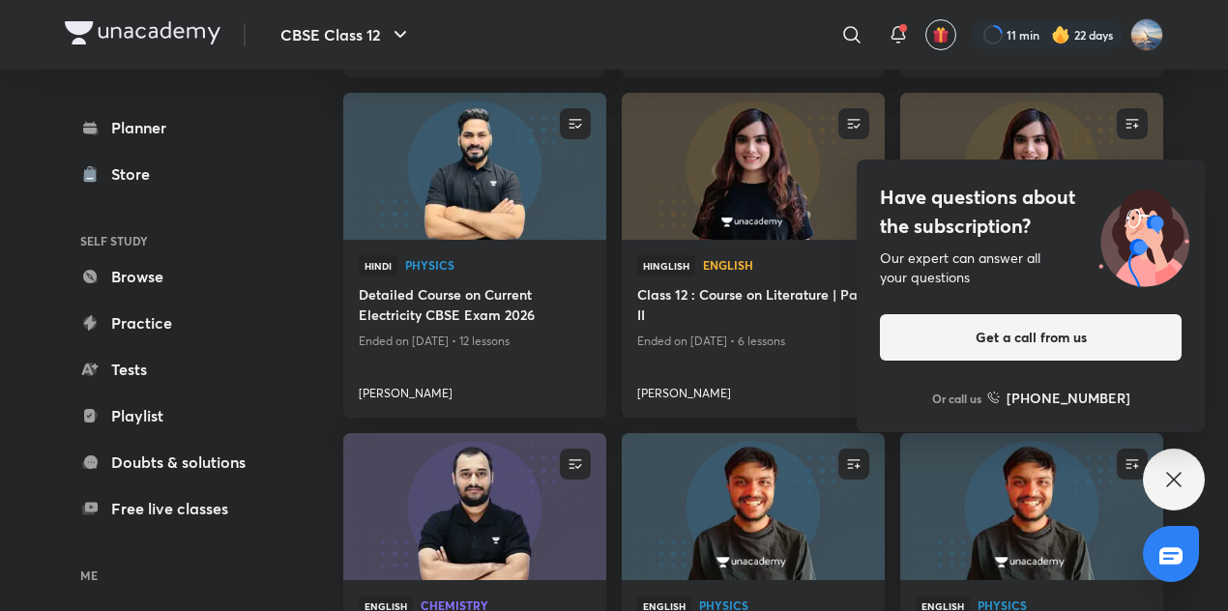
click at [1168, 475] on icon at bounding box center [1173, 479] width 15 height 15
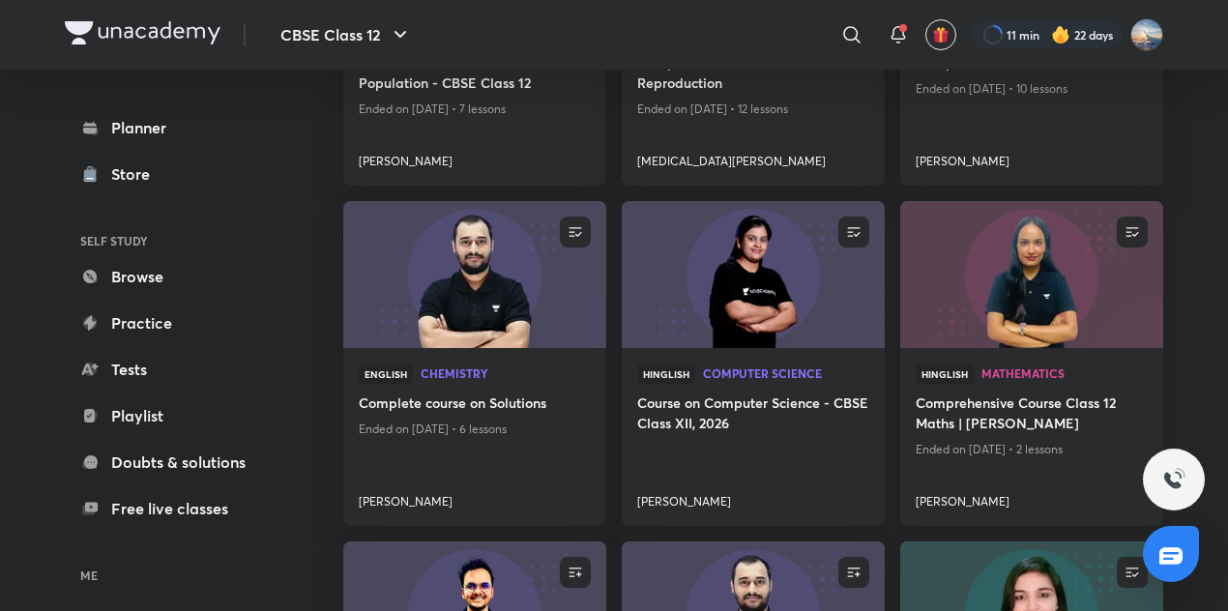
scroll to position [3486, 0]
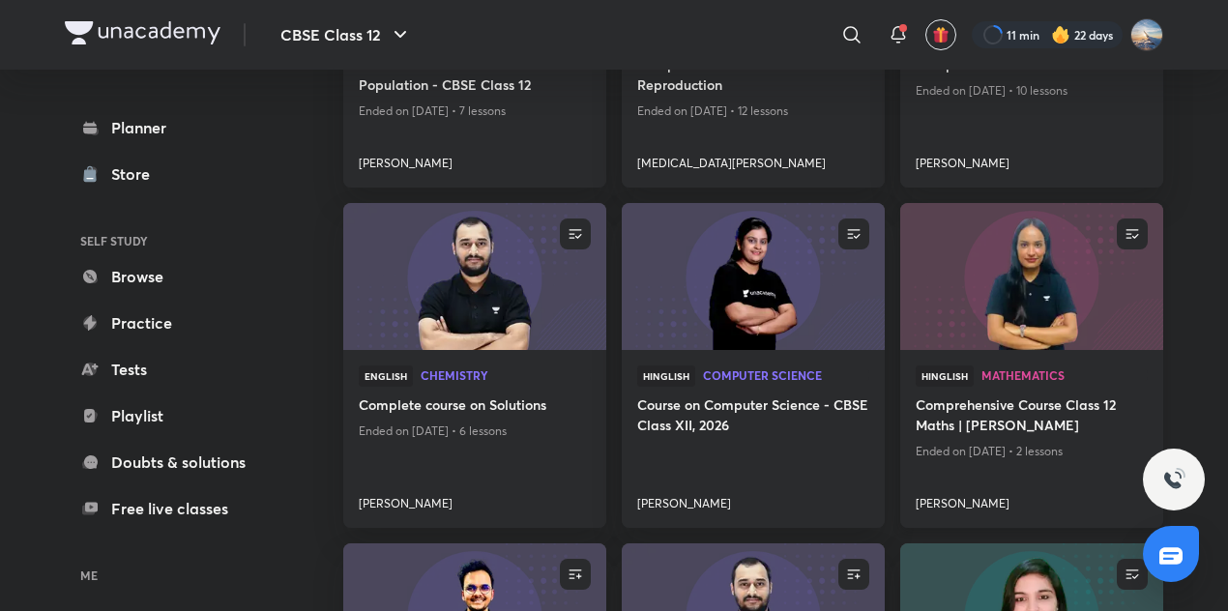
click at [949, 248] on img at bounding box center [1032, 277] width 268 height 150
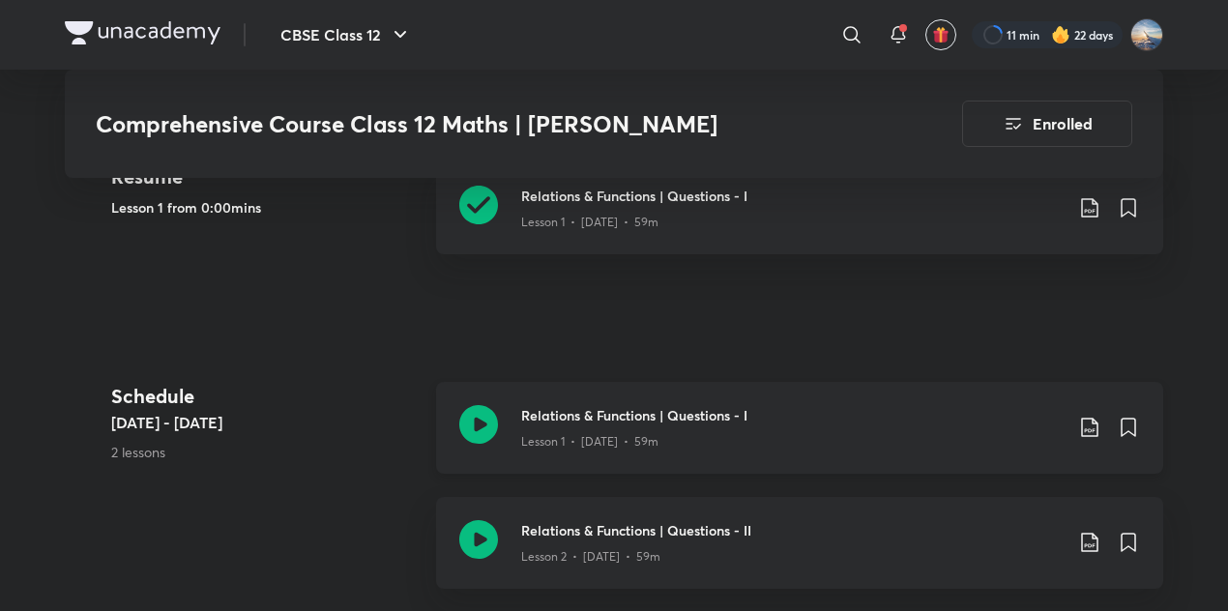
scroll to position [1050, 0]
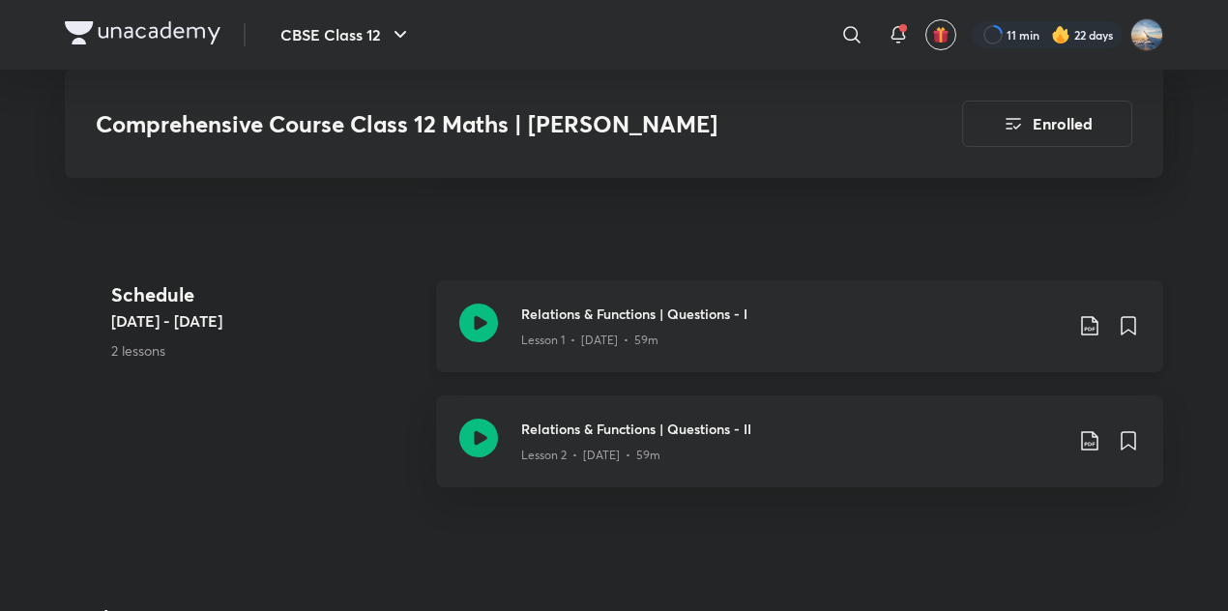
click at [604, 324] on div "Lesson 1 • [DATE] • 59m" at bounding box center [792, 336] width 542 height 25
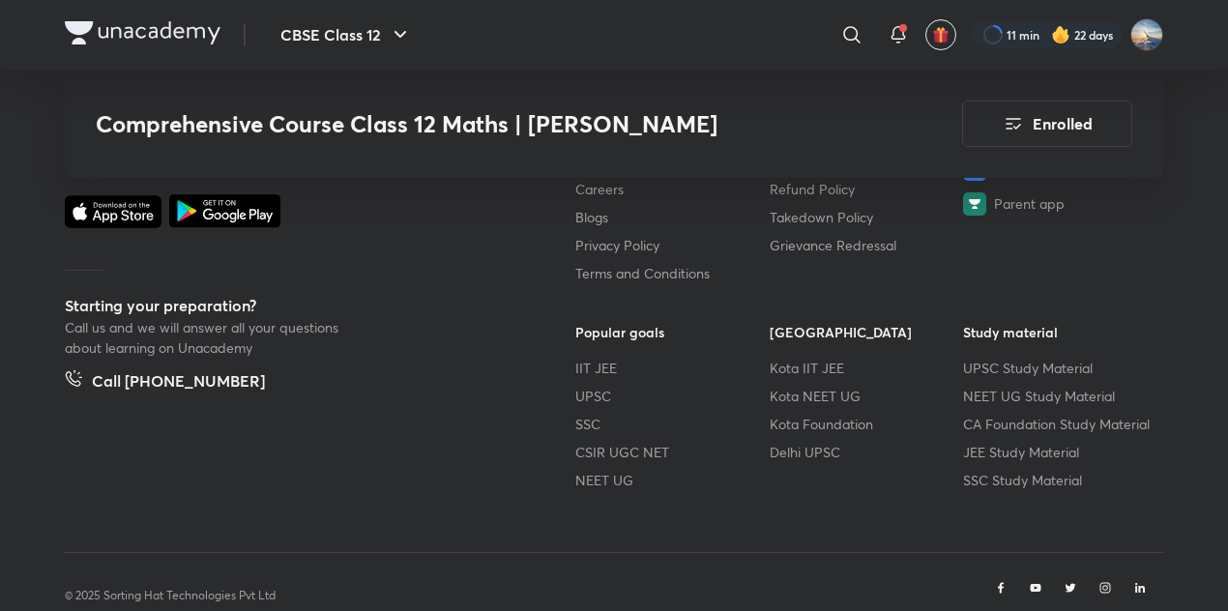
scroll to position [2041, 0]
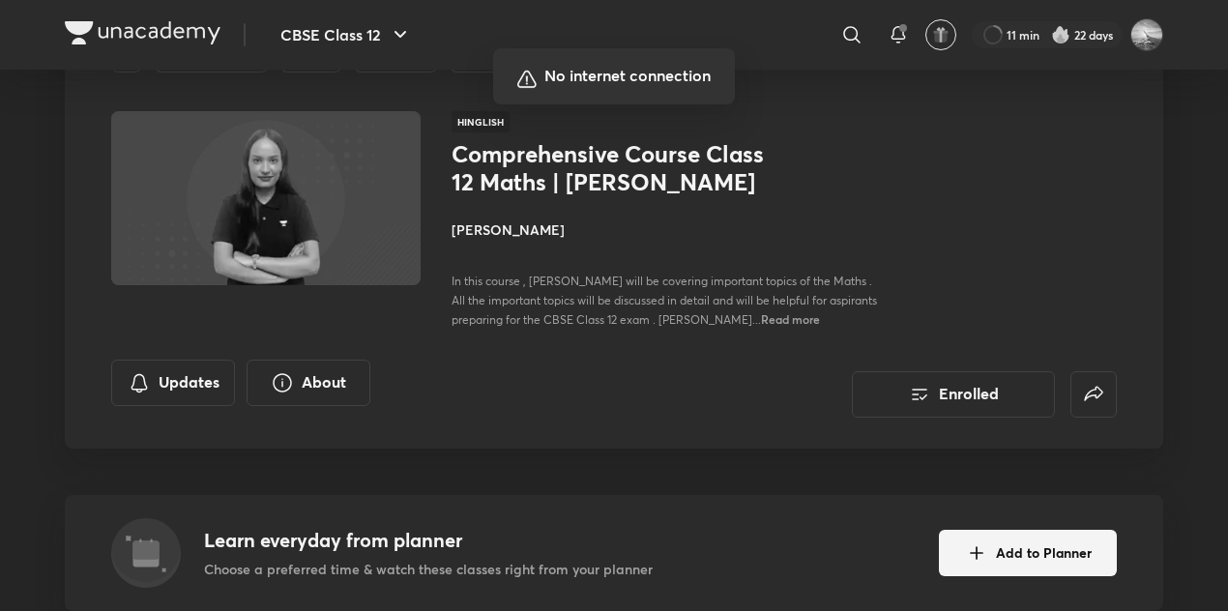
scroll to position [59, 0]
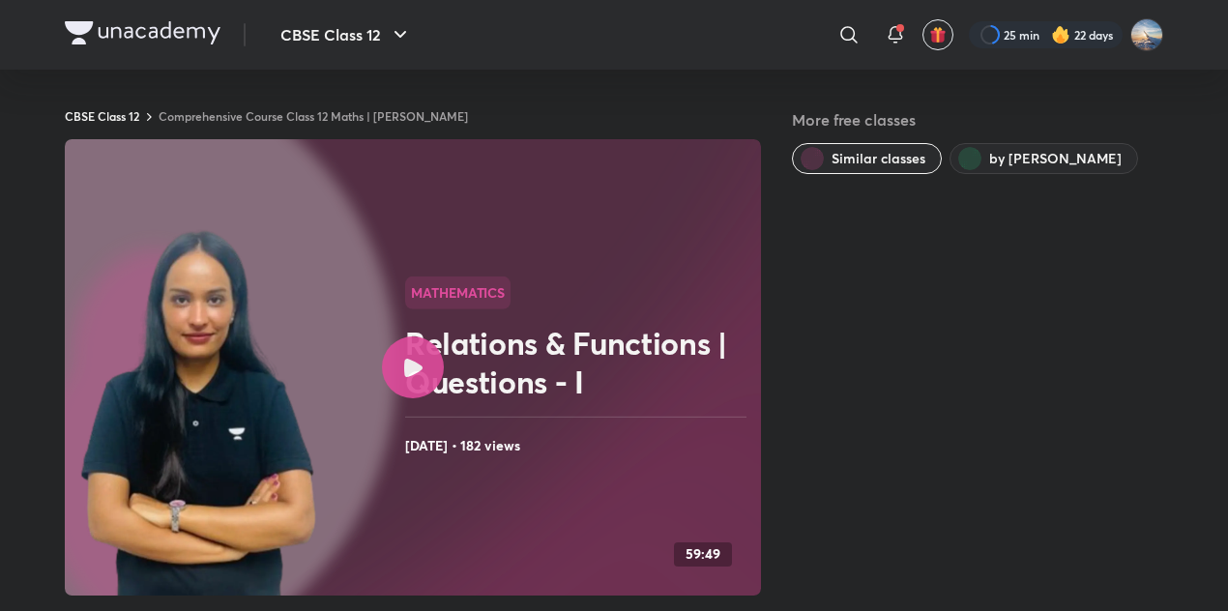
click at [409, 377] on div at bounding box center [413, 368] width 62 height 62
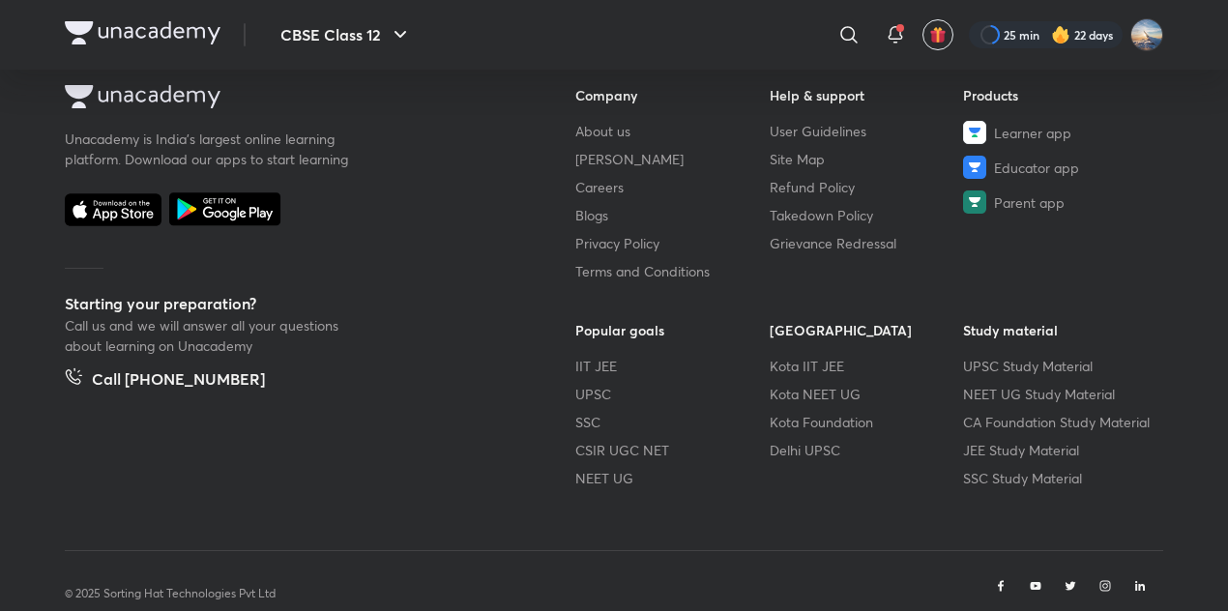
scroll to position [1243, 0]
